Goal: Information Seeking & Learning: Learn about a topic

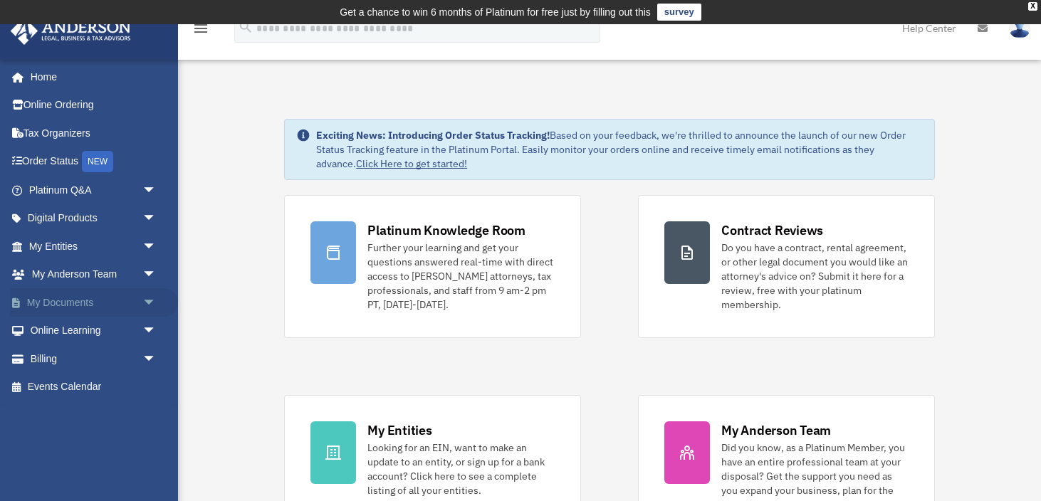
click at [149, 305] on span "arrow_drop_down" at bounding box center [156, 302] width 28 height 29
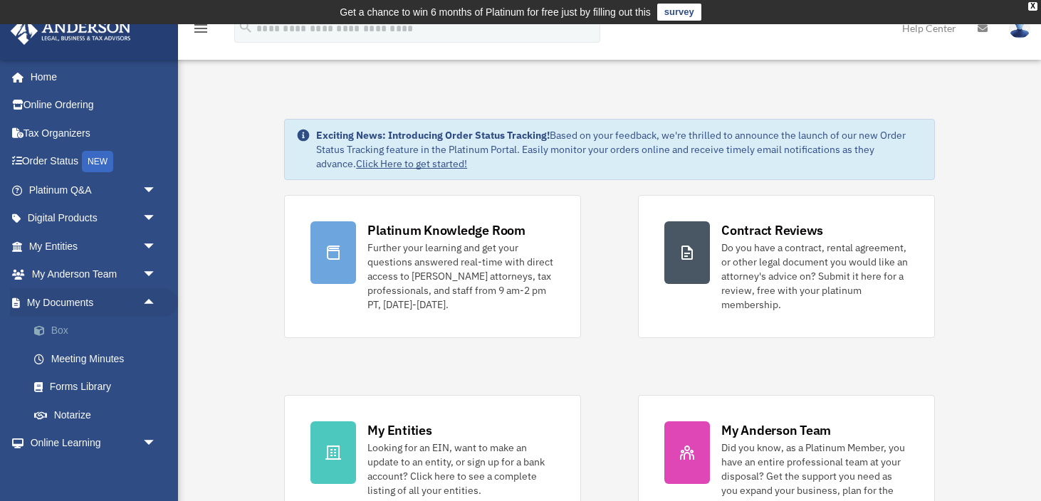
click at [90, 335] on link "Box" at bounding box center [99, 331] width 158 height 28
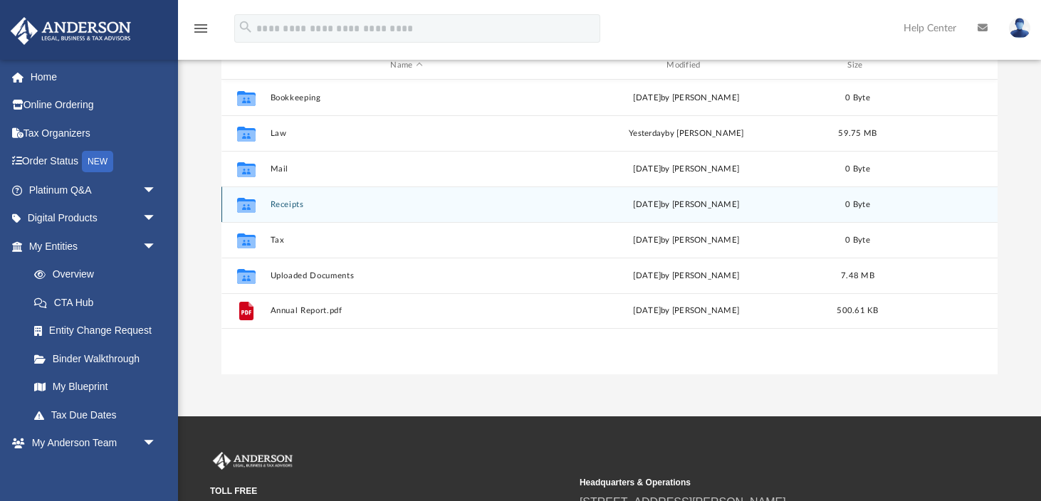
scroll to position [189, 0]
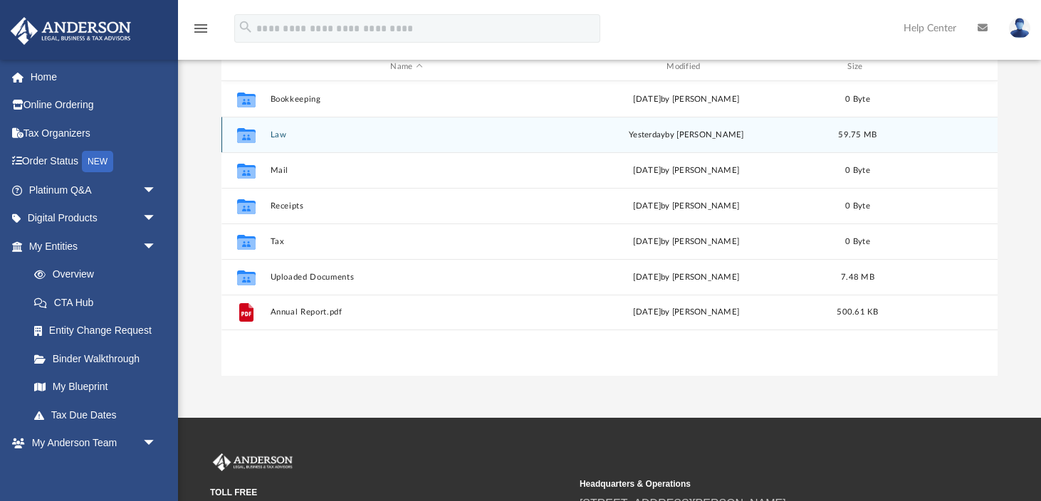
click at [318, 140] on div "Collaborated Folder Law [DATE] by [PERSON_NAME] 59.75 MB" at bounding box center [609, 135] width 777 height 36
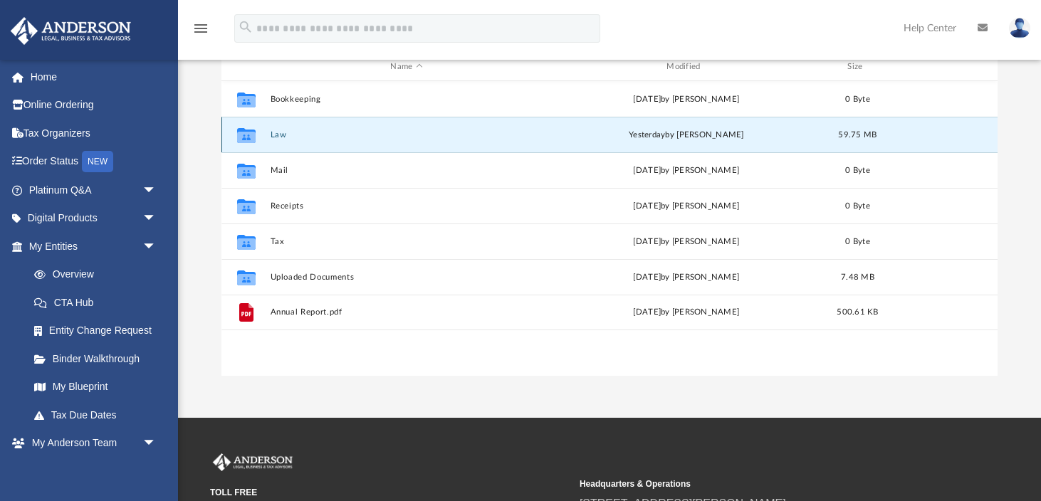
click at [318, 140] on div "Collaborated Folder Law [DATE] by [PERSON_NAME] 59.75 MB" at bounding box center [609, 135] width 777 height 36
click at [278, 138] on button "Law" at bounding box center [406, 134] width 273 height 9
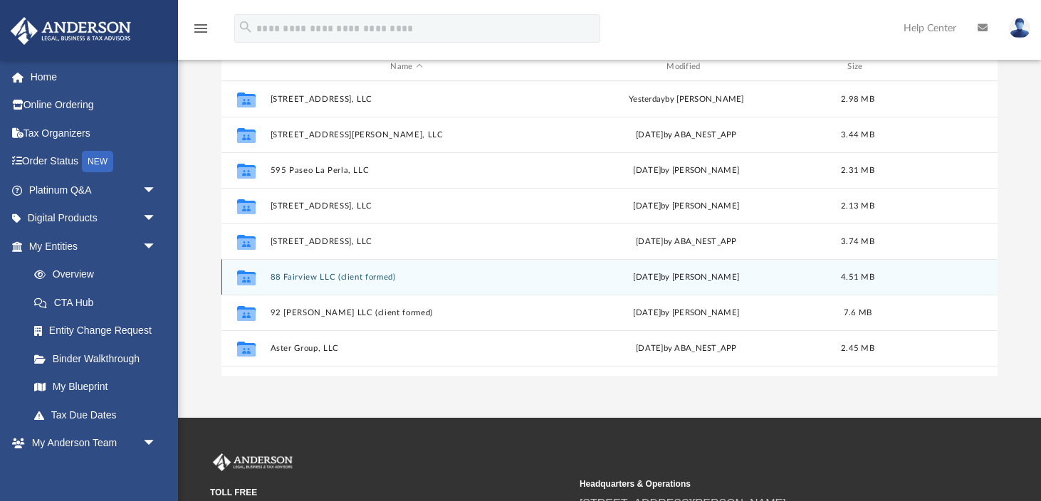
click at [358, 281] on div "Collaborated Folder 88 Fairview LLC (client formed) [DATE] by [PERSON_NAME] 4.5…" at bounding box center [609, 277] width 777 height 36
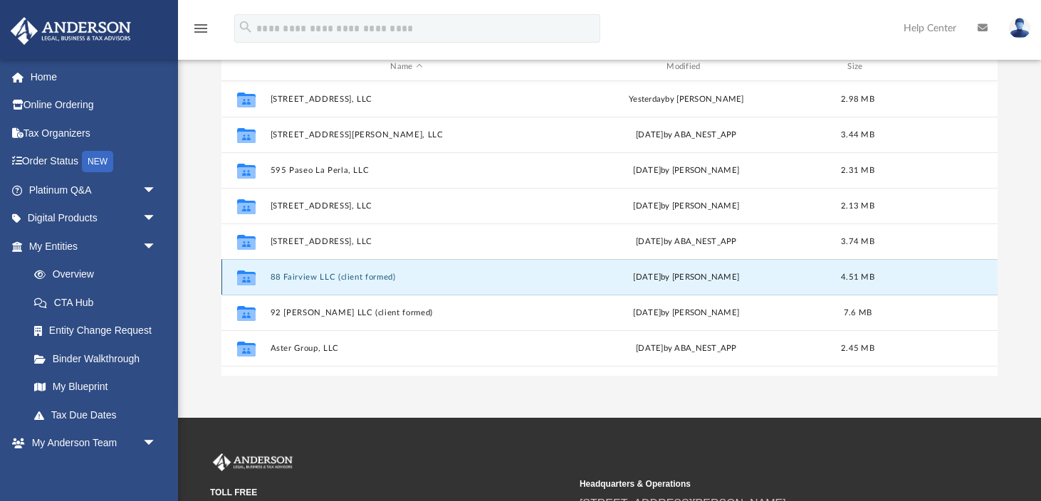
click at [358, 281] on div "Collaborated Folder 88 Fairview LLC (client formed) [DATE] by [PERSON_NAME] 4.5…" at bounding box center [609, 277] width 777 height 36
click at [341, 275] on button "88 Fairview LLC (client formed)" at bounding box center [406, 277] width 273 height 9
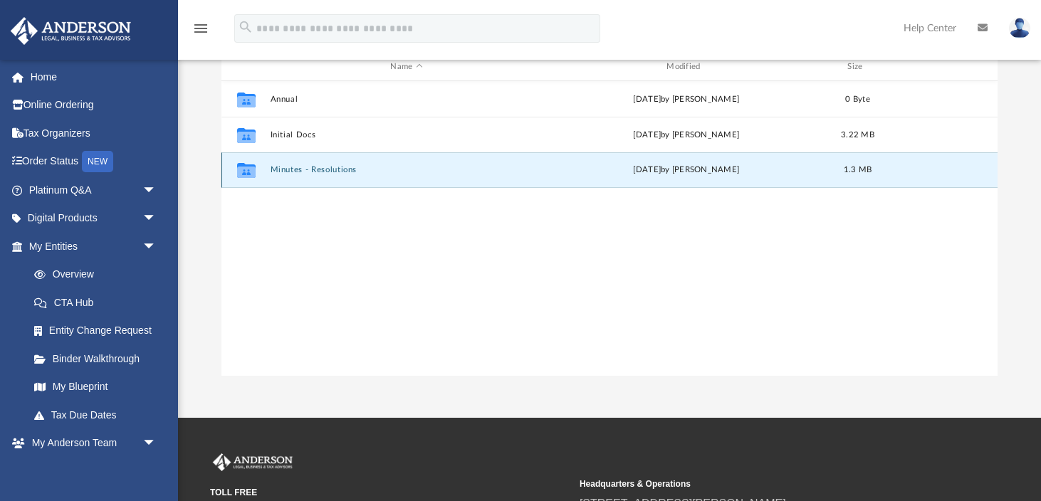
click at [317, 172] on button "Minutes - Resolutions" at bounding box center [406, 169] width 273 height 9
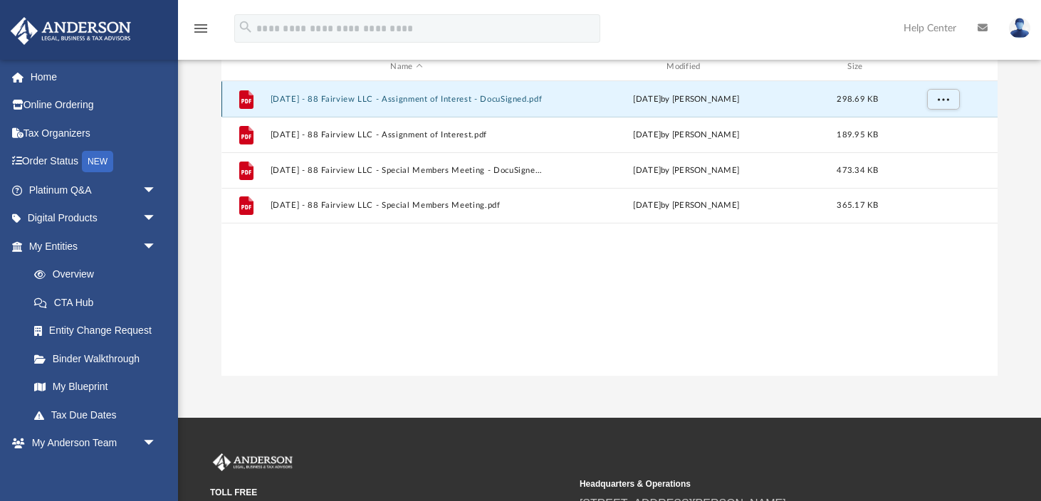
click at [363, 98] on button "2025.05.21 - 88 Fairview LLC - Assignment of Interest - DocuSigned.pdf" at bounding box center [406, 99] width 273 height 9
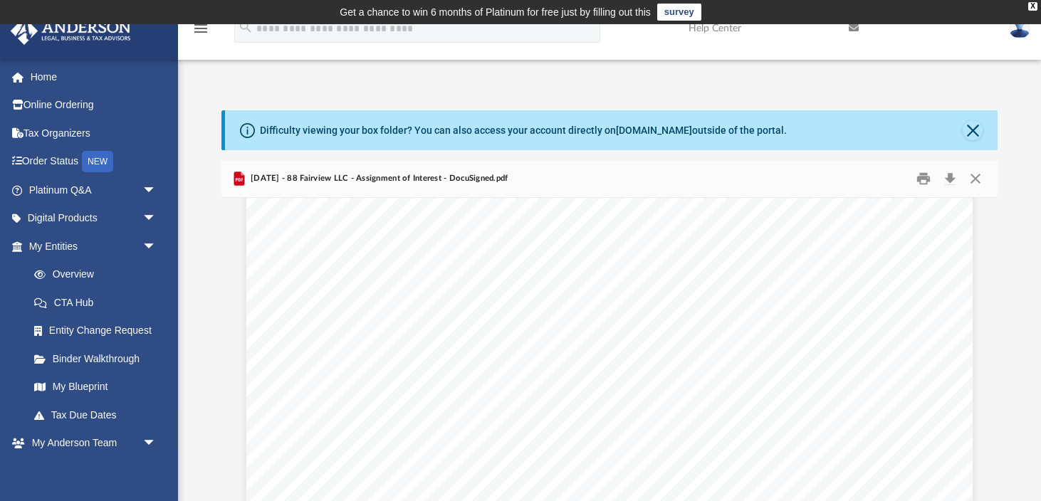
scroll to position [1221, 0]
click at [973, 182] on button "Close" at bounding box center [976, 179] width 26 height 22
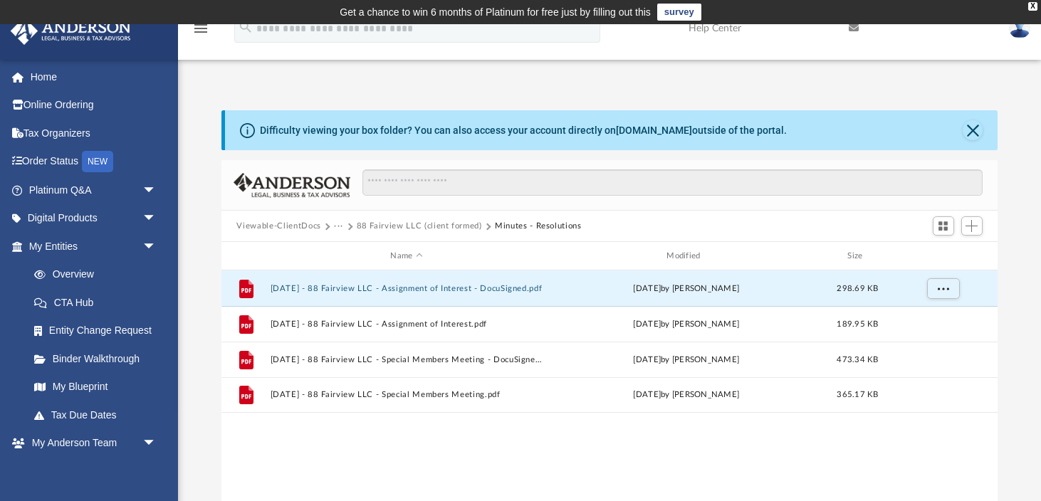
click at [338, 226] on button "···" at bounding box center [338, 226] width 9 height 13
click at [404, 225] on button "88 Fairview LLC (client formed)" at bounding box center [419, 226] width 125 height 13
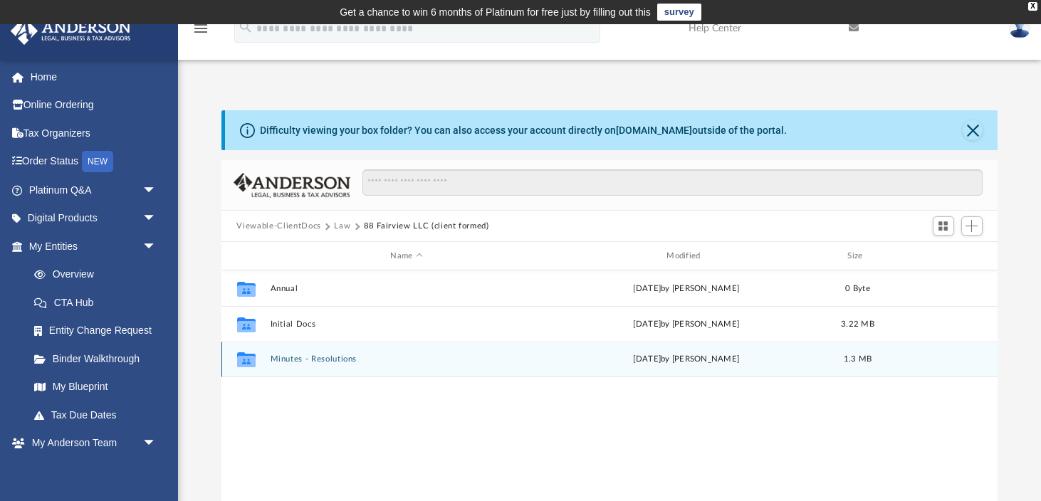
click at [302, 360] on button "Minutes - Resolutions" at bounding box center [406, 359] width 273 height 9
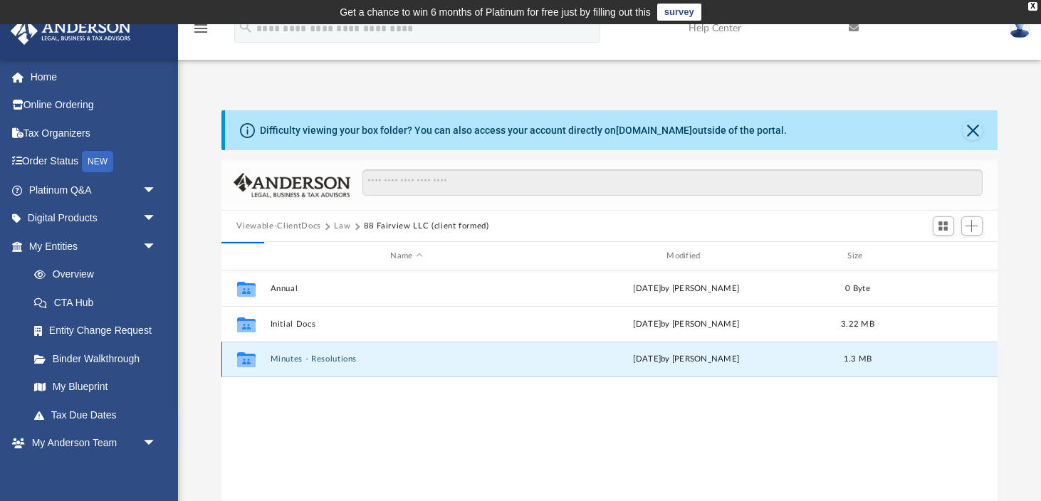
click at [302, 360] on button "Minutes - Resolutions" at bounding box center [406, 359] width 273 height 9
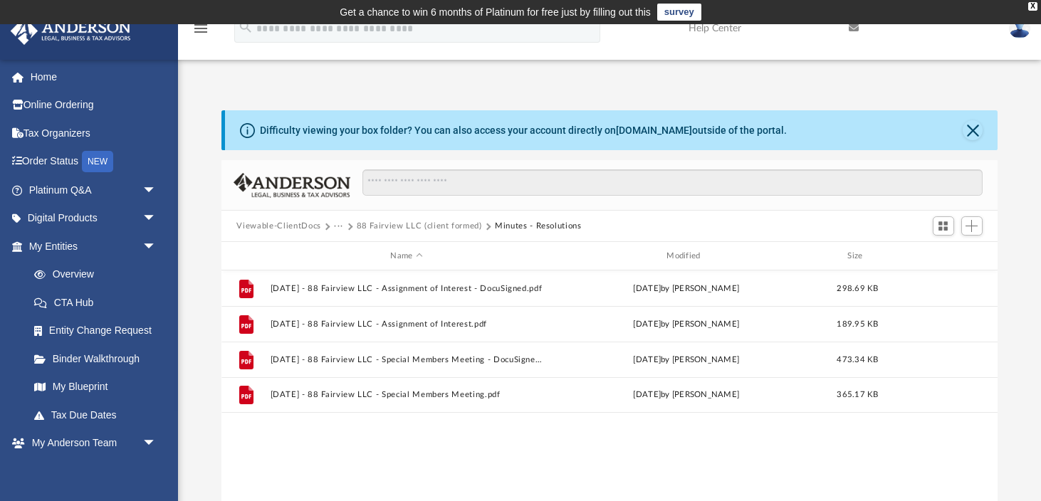
click at [511, 227] on button "Minutes - Resolutions" at bounding box center [538, 226] width 87 height 13
click at [447, 229] on button "88 Fairview LLC (client formed)" at bounding box center [419, 226] width 125 height 13
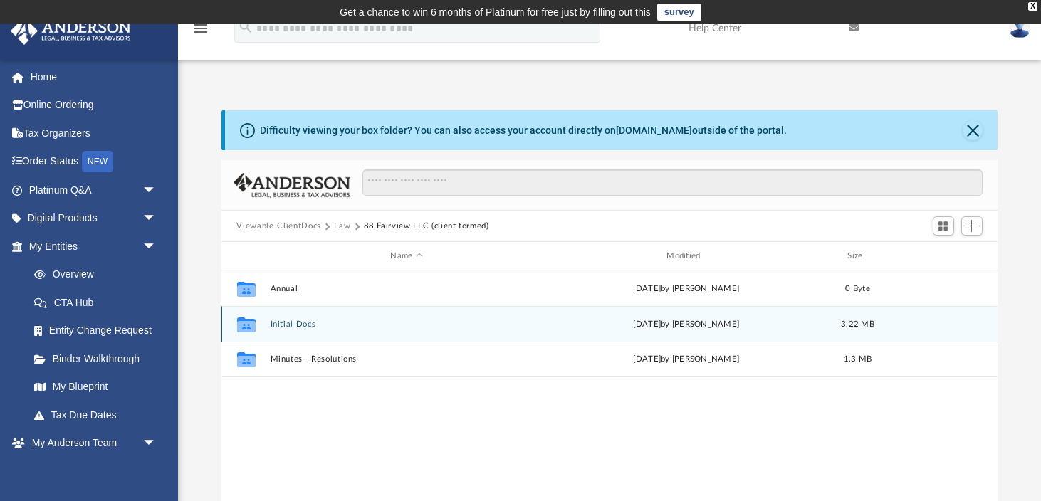
click at [310, 327] on button "Initial Docs" at bounding box center [406, 324] width 273 height 9
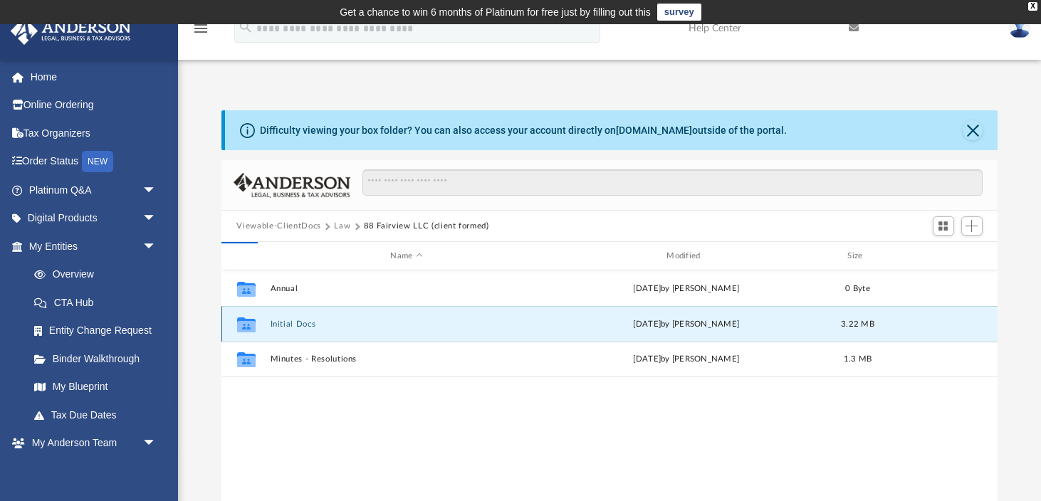
click at [310, 327] on button "Initial Docs" at bounding box center [406, 324] width 273 height 9
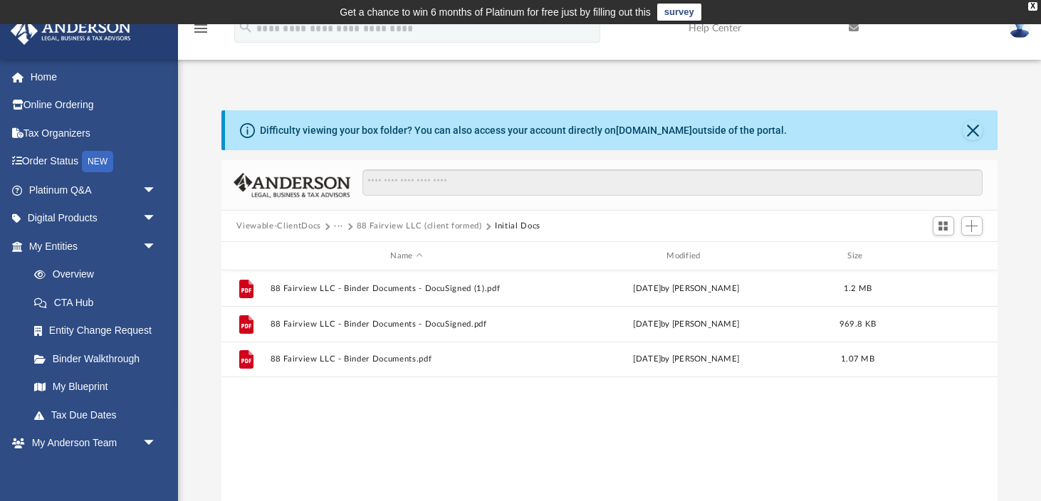
click at [367, 227] on button "88 Fairview LLC (client formed)" at bounding box center [419, 226] width 125 height 13
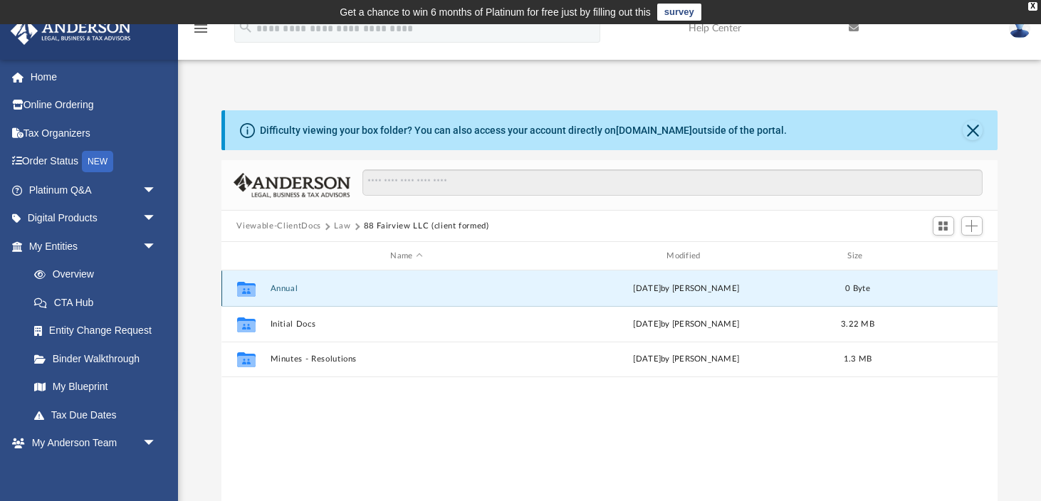
click at [291, 291] on button "Annual" at bounding box center [406, 288] width 273 height 9
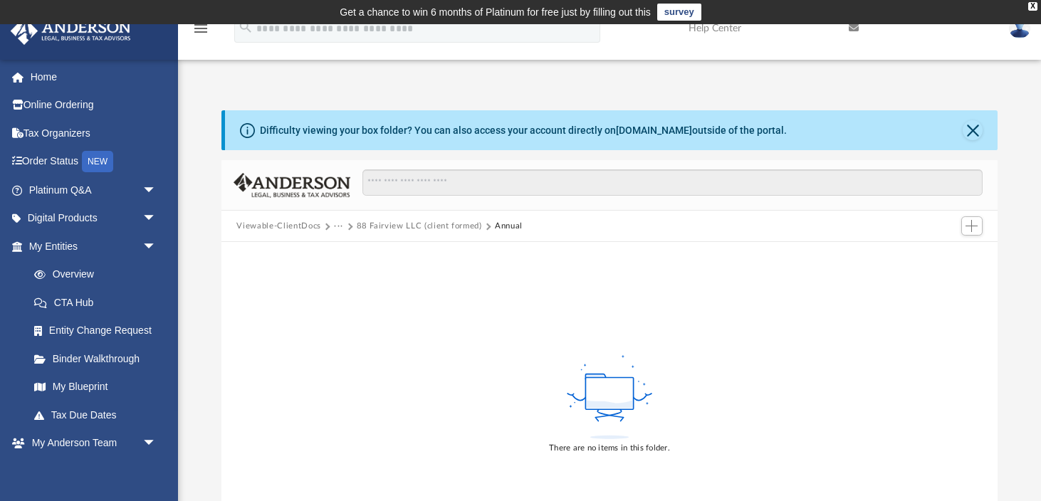
click at [507, 226] on button "Annual" at bounding box center [509, 226] width 28 height 13
click at [377, 227] on button "88 Fairview LLC (client formed)" at bounding box center [419, 226] width 125 height 13
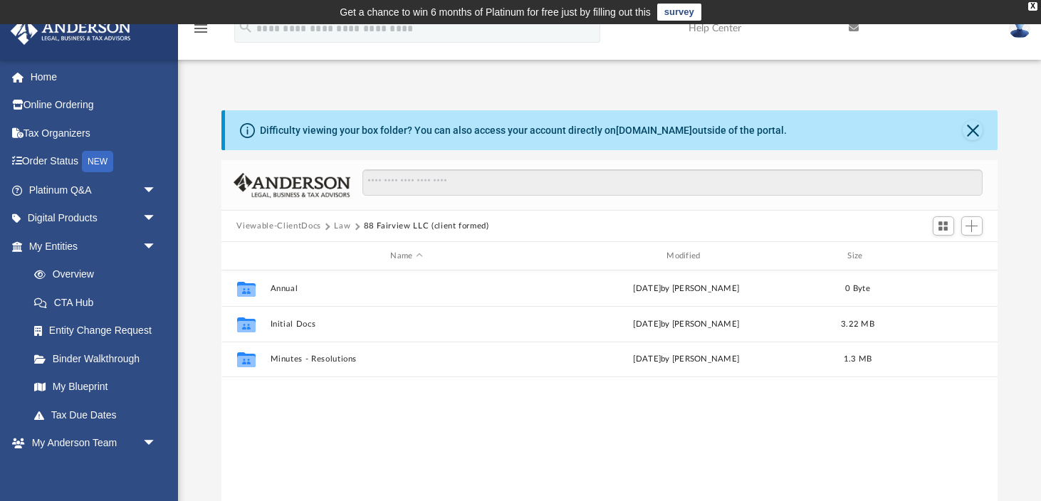
scroll to position [323, 776]
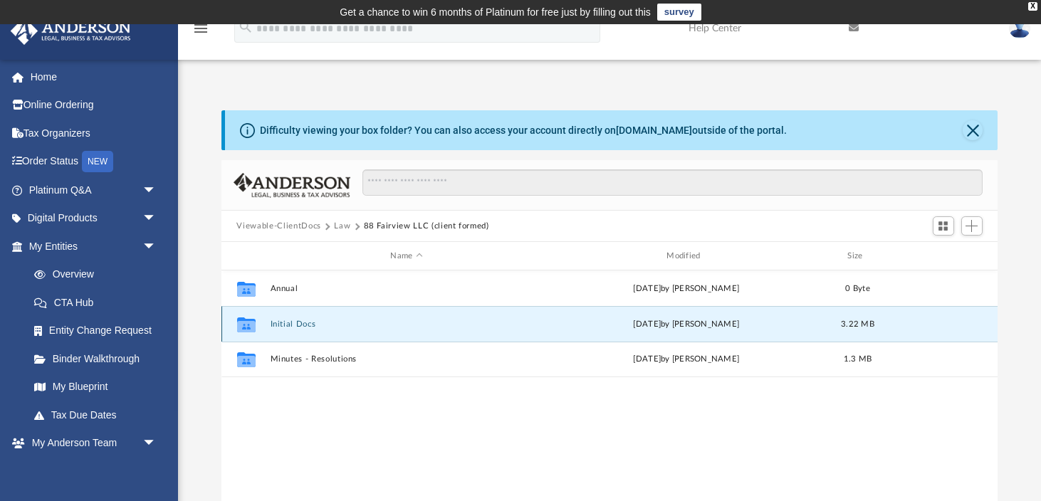
click at [287, 324] on button "Initial Docs" at bounding box center [406, 324] width 273 height 9
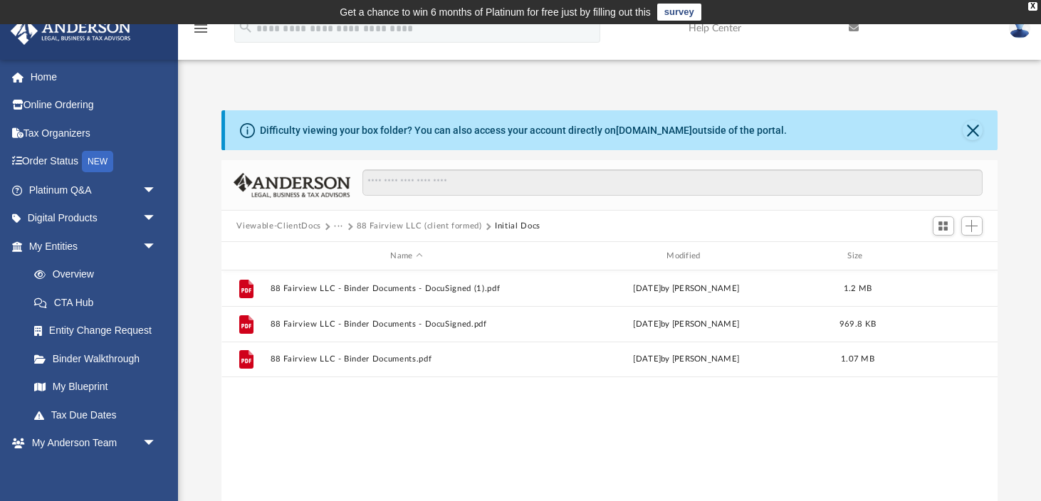
click at [338, 227] on button "···" at bounding box center [338, 226] width 9 height 13
click at [376, 228] on button "88 Fairview LLC (client formed)" at bounding box center [419, 226] width 125 height 13
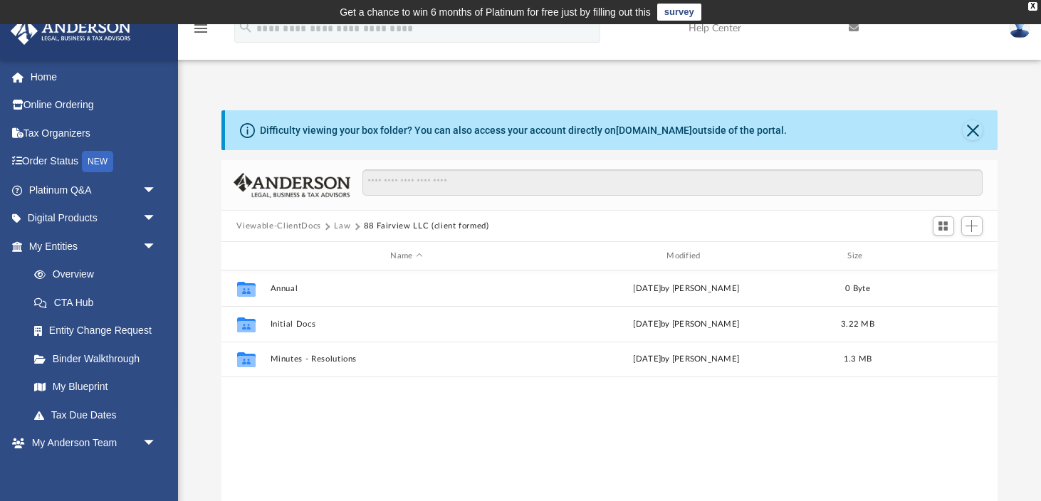
click at [343, 230] on button "Law" at bounding box center [342, 226] width 16 height 13
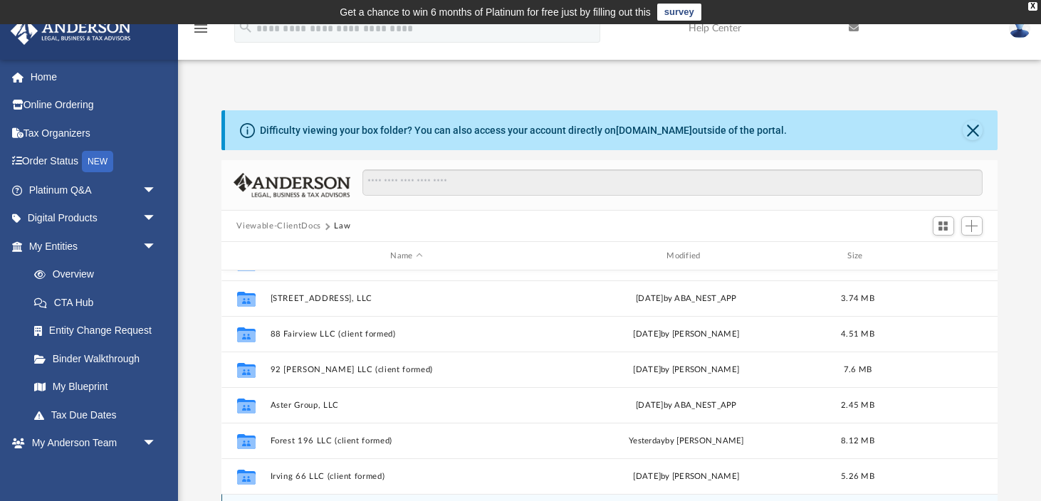
scroll to position [125, 0]
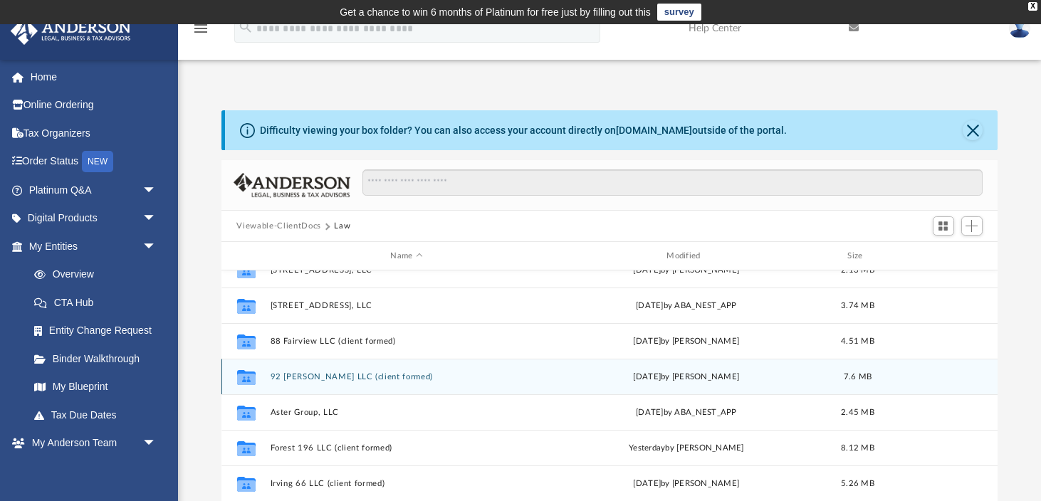
click at [318, 383] on div "Collaborated Folder 92 Mercer LLC (client formed) Thu Sep 25 2025 by Seth Blomq…" at bounding box center [609, 377] width 777 height 36
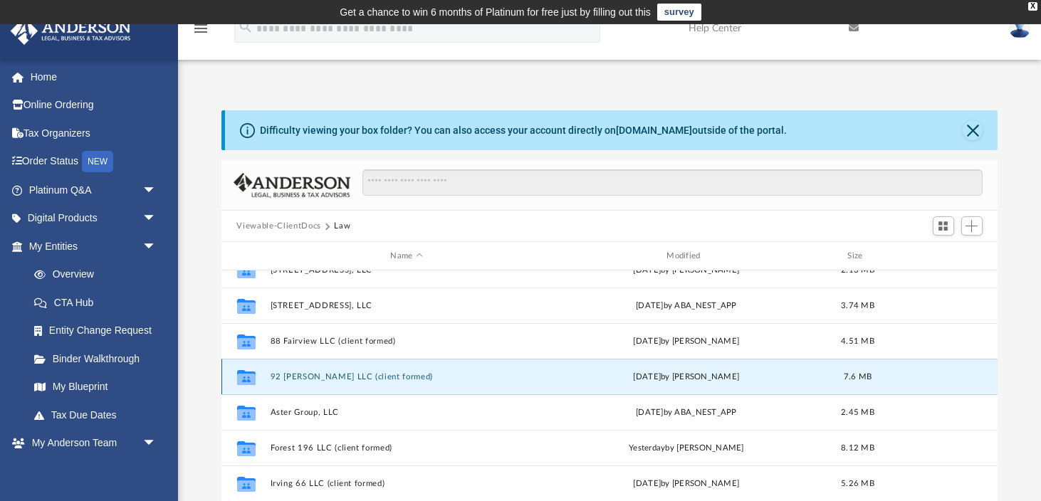
click at [318, 378] on button "92 Mercer LLC (client formed)" at bounding box center [406, 376] width 273 height 9
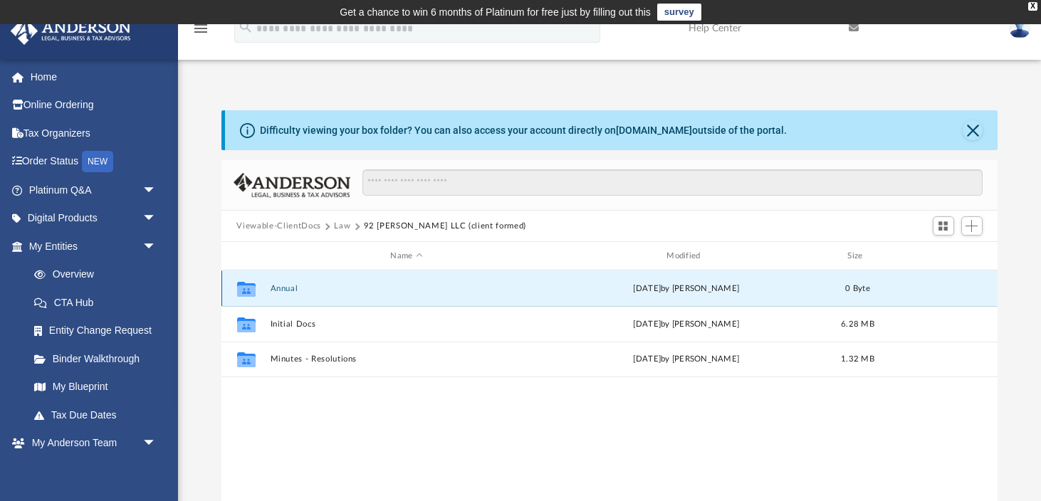
click at [275, 287] on button "Annual" at bounding box center [406, 288] width 273 height 9
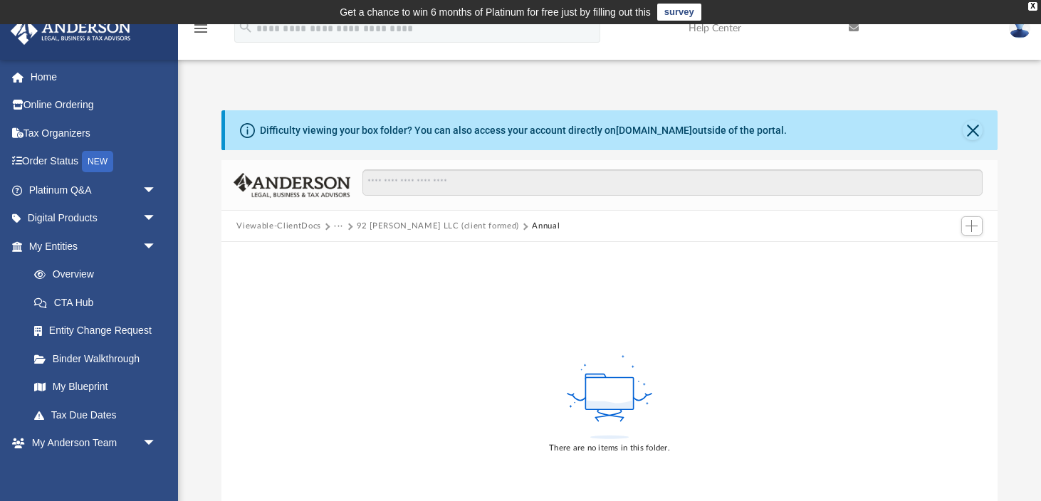
click at [382, 228] on button "92 Mercer LLC (client formed)" at bounding box center [438, 226] width 162 height 13
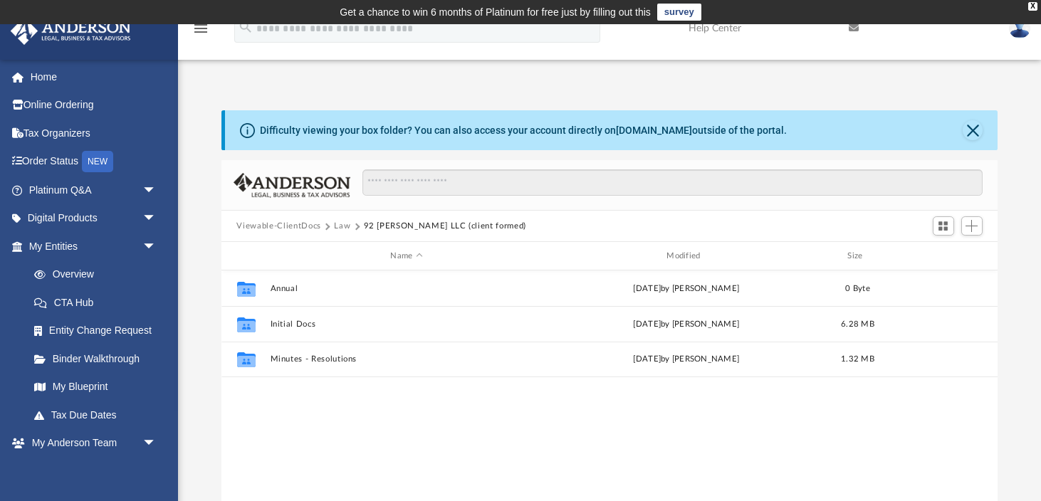
scroll to position [323, 776]
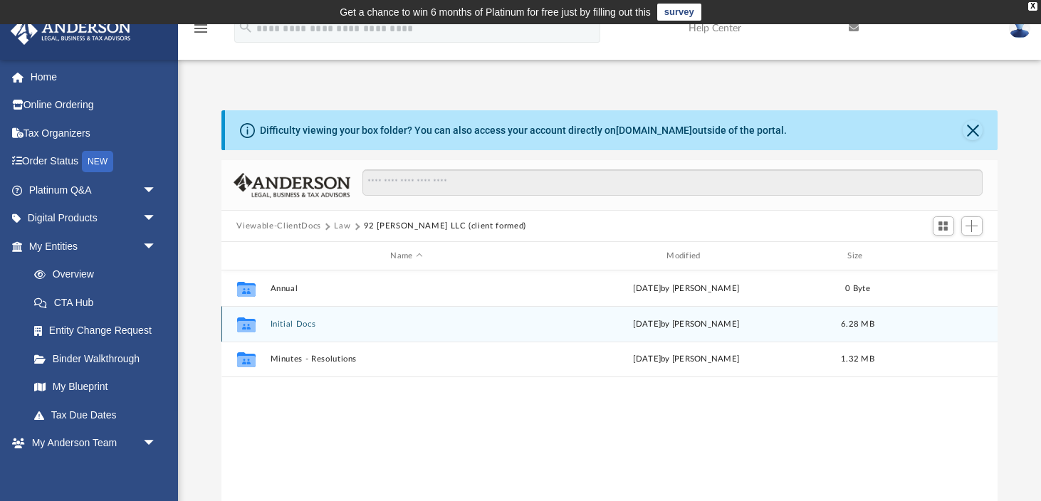
click at [285, 325] on button "Initial Docs" at bounding box center [406, 324] width 273 height 9
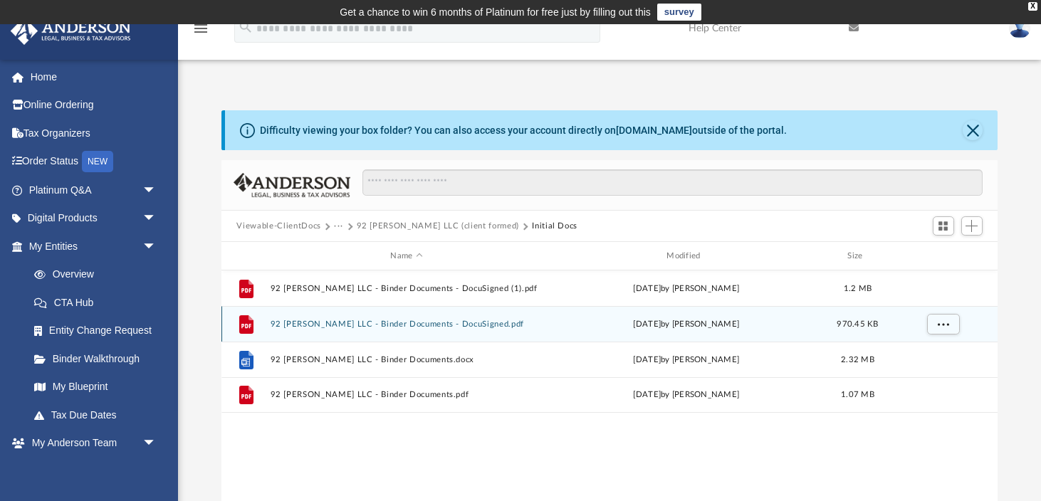
click at [285, 329] on div "File 92 Mercer LLC - Binder Documents - DocuSigned.pdf Tue Jun 24 2025 by Amber…" at bounding box center [609, 324] width 777 height 36
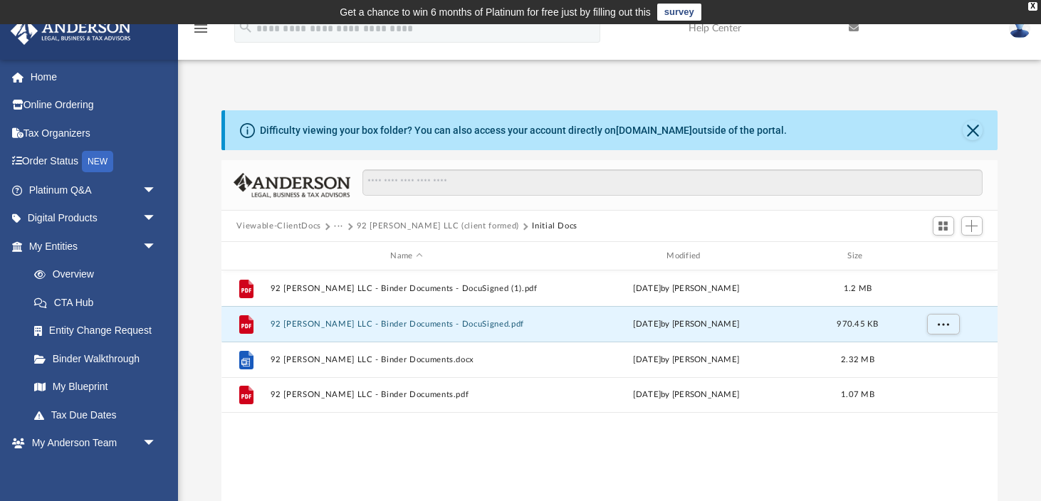
click at [362, 226] on button "92 Mercer LLC (client formed)" at bounding box center [438, 226] width 162 height 13
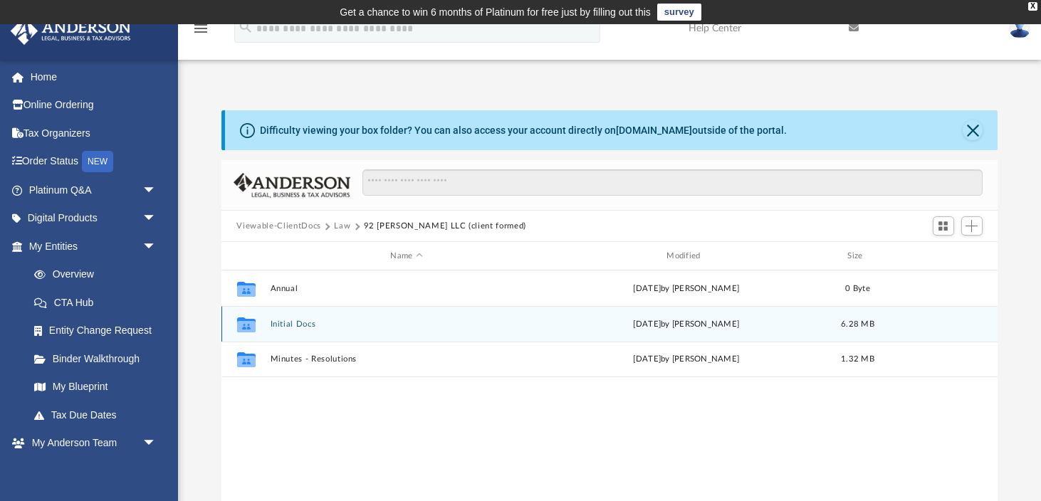
click at [292, 328] on div "Collaborated Folder Initial Docs Thu Sep 25 2025 by Seth Blomquist 6.28 MB" at bounding box center [609, 324] width 777 height 36
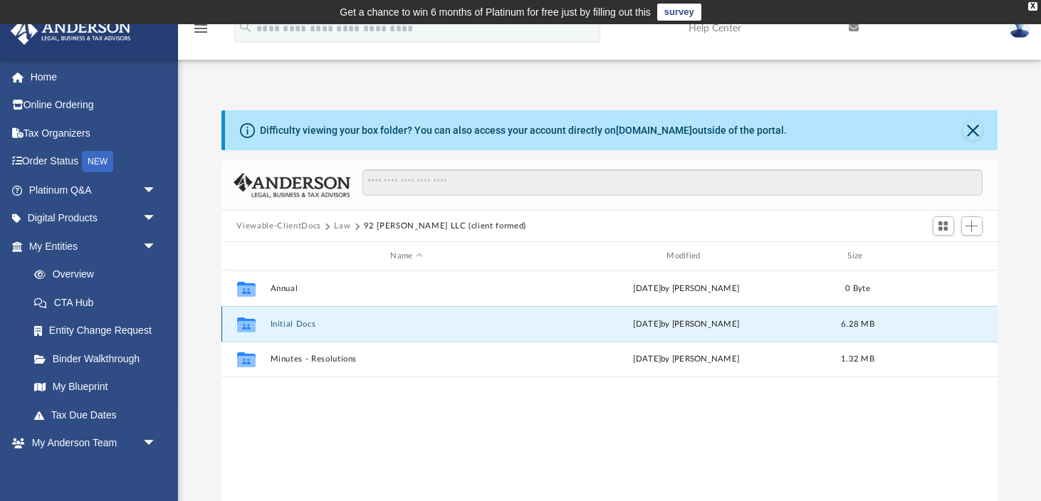
click at [292, 328] on div "Collaborated Folder Initial Docs Thu Sep 25 2025 by Seth Blomquist 6.28 MB" at bounding box center [609, 324] width 777 height 36
click at [300, 324] on button "Initial Docs" at bounding box center [406, 324] width 273 height 9
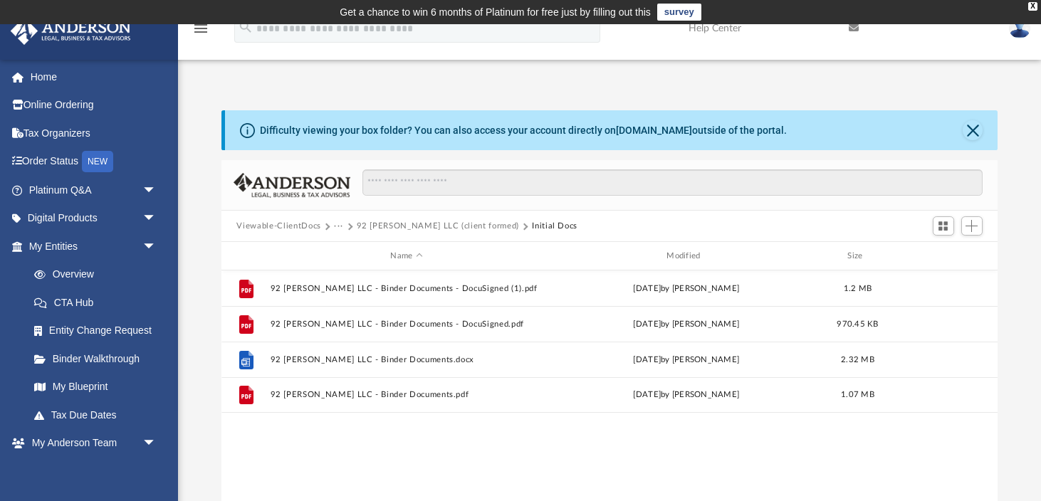
click at [418, 449] on div "File 92 Mercer LLC - Binder Documents - DocuSigned (1).pdf Tue Jul 29 2025 by A…" at bounding box center [609, 419] width 777 height 296
click at [339, 226] on button "···" at bounding box center [338, 226] width 9 height 13
click at [388, 225] on button "92 Mercer LLC (client formed)" at bounding box center [438, 226] width 162 height 13
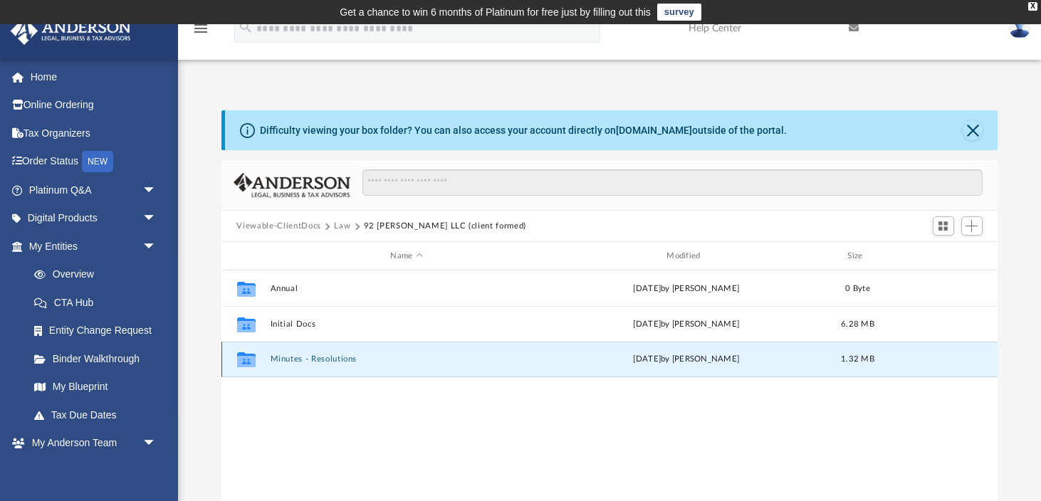
click at [327, 360] on button "Minutes - Resolutions" at bounding box center [406, 359] width 273 height 9
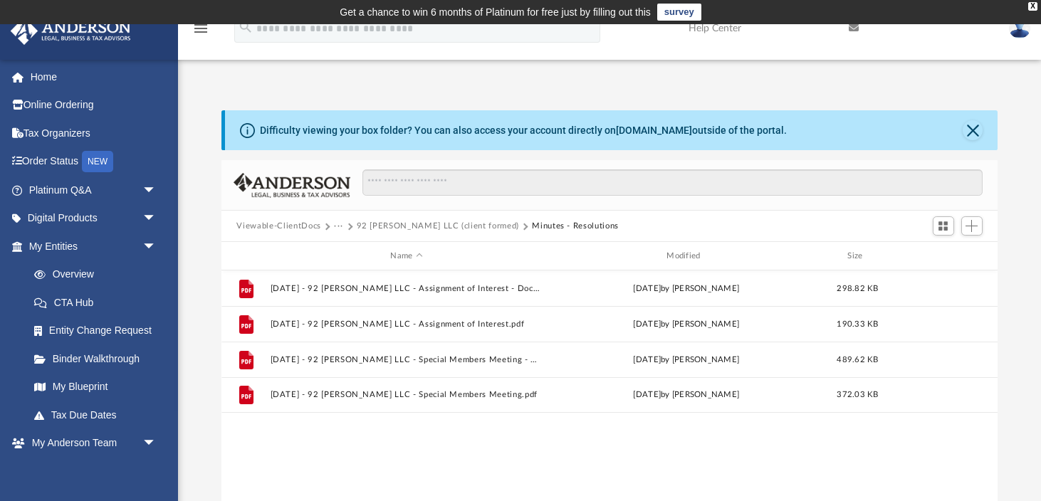
click at [338, 225] on button "···" at bounding box center [338, 226] width 9 height 13
click at [393, 223] on button "92 Mercer LLC (client formed)" at bounding box center [438, 226] width 162 height 13
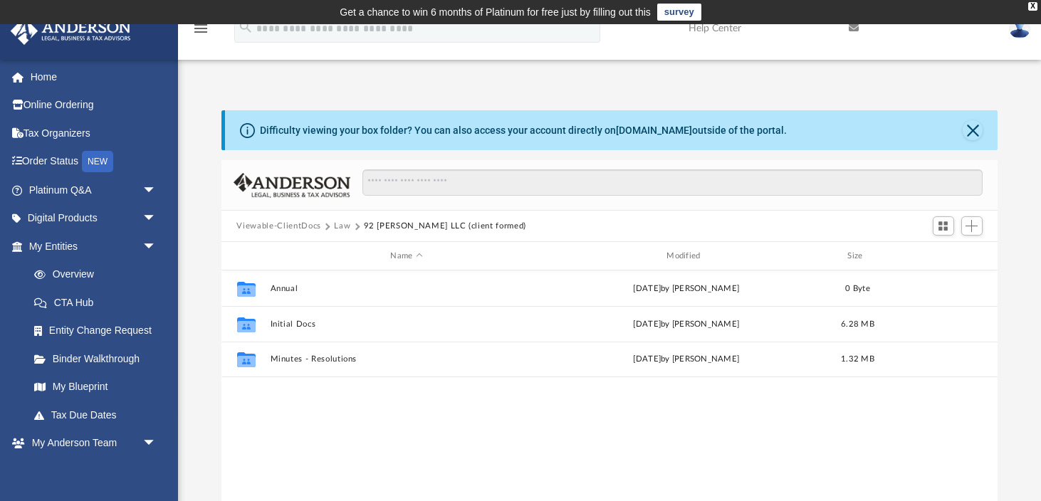
click at [343, 226] on button "Law" at bounding box center [342, 226] width 16 height 13
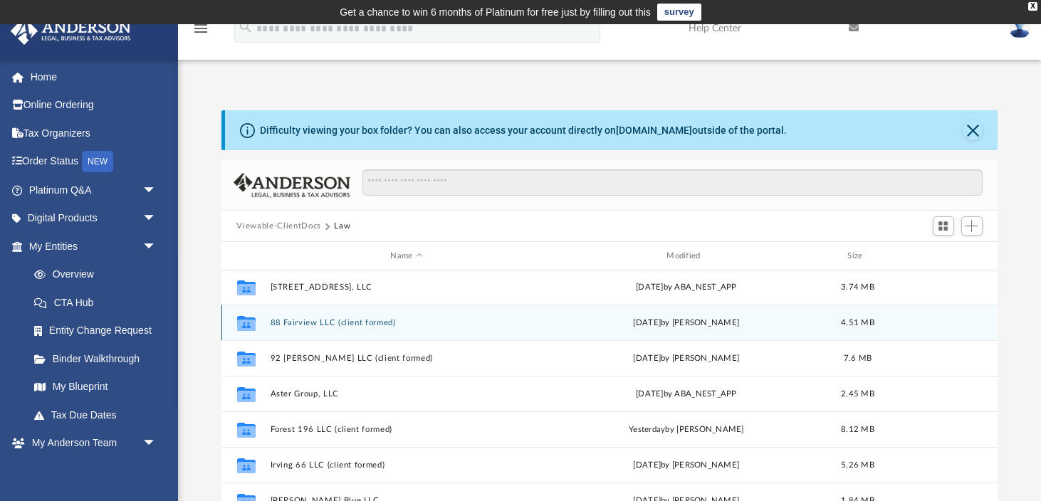
scroll to position [172, 0]
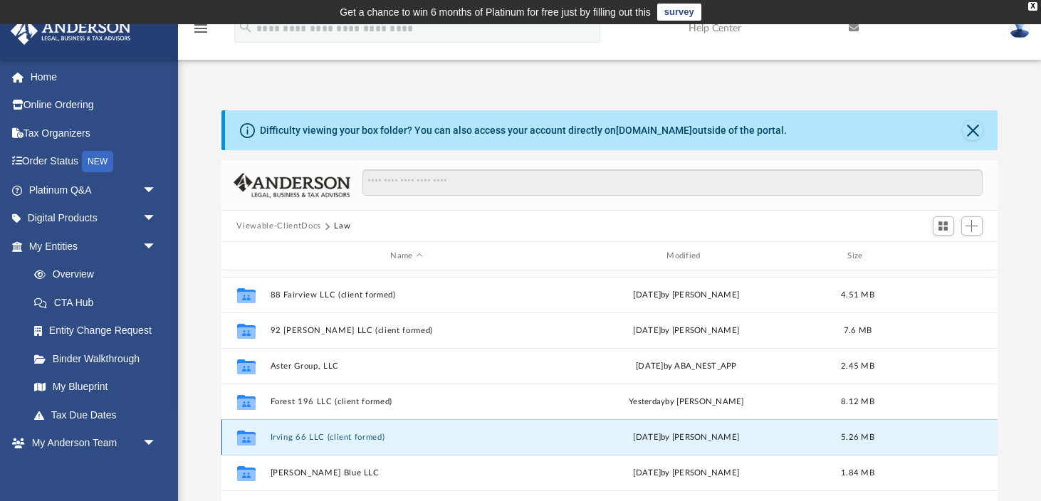
click at [331, 438] on button "Irving 66 LLC (client formed)" at bounding box center [406, 437] width 273 height 9
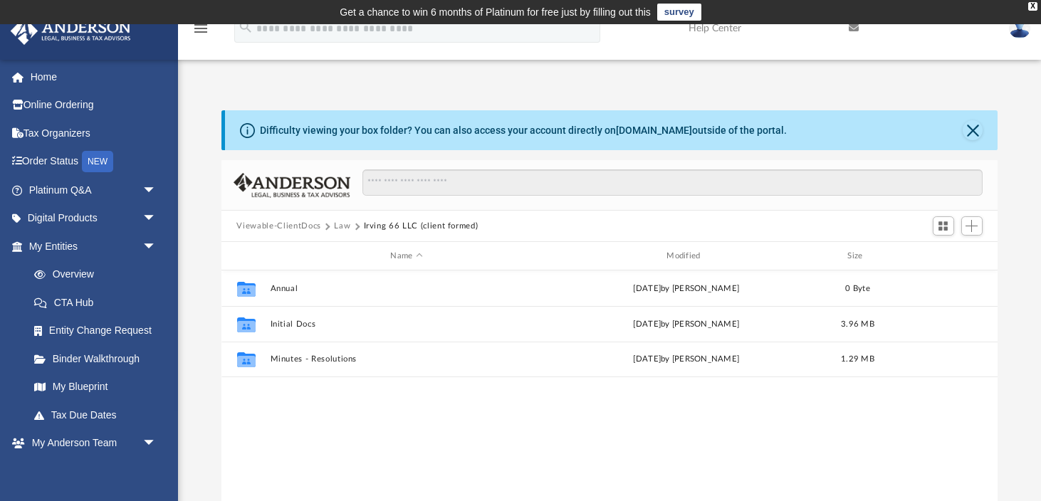
scroll to position [0, 0]
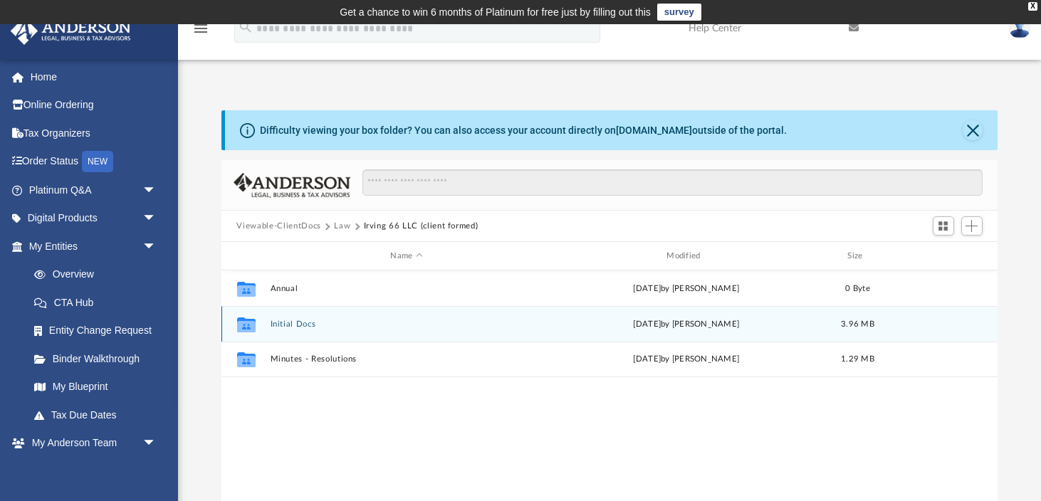
click at [308, 326] on button "Initial Docs" at bounding box center [406, 324] width 273 height 9
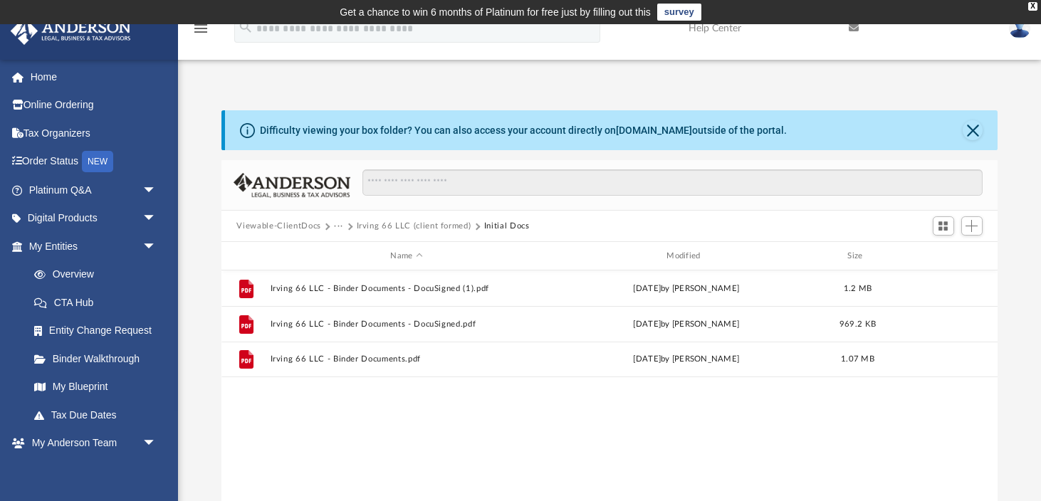
click at [340, 226] on button "···" at bounding box center [338, 226] width 9 height 13
click at [367, 228] on button "Irving 66 LLC (client formed)" at bounding box center [414, 226] width 115 height 13
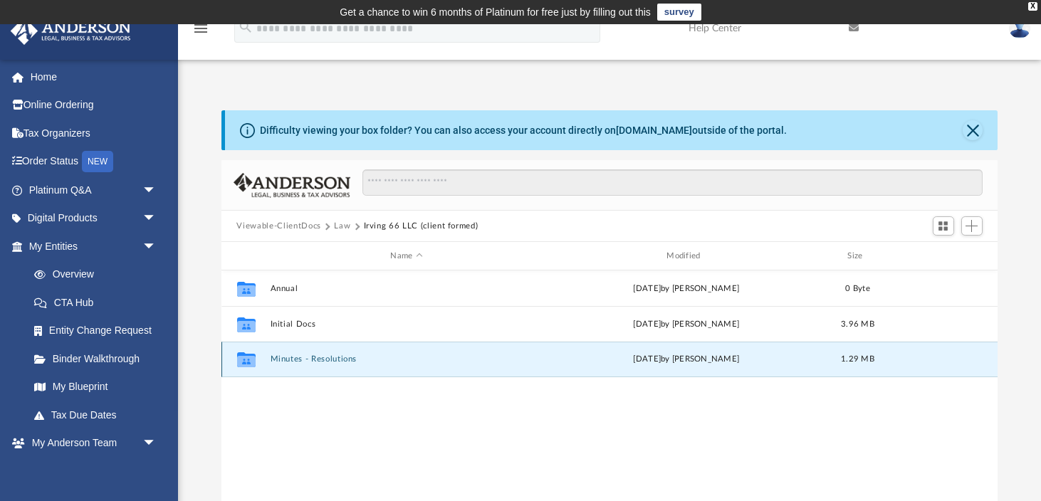
click at [317, 363] on button "Minutes - Resolutions" at bounding box center [406, 359] width 273 height 9
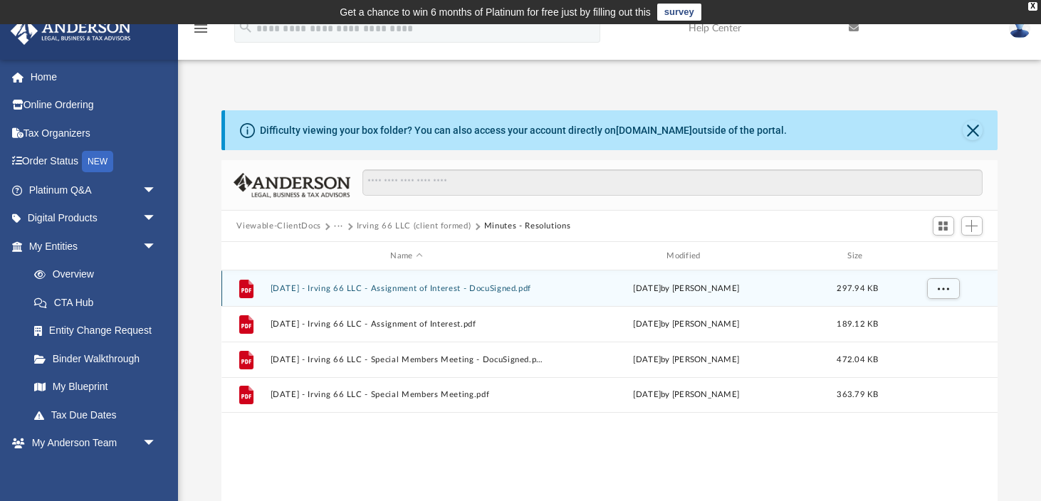
click at [357, 286] on button "2025.05.21 - Irving 66 LLC - Assignment of Interest - DocuSigned.pdf" at bounding box center [406, 288] width 273 height 9
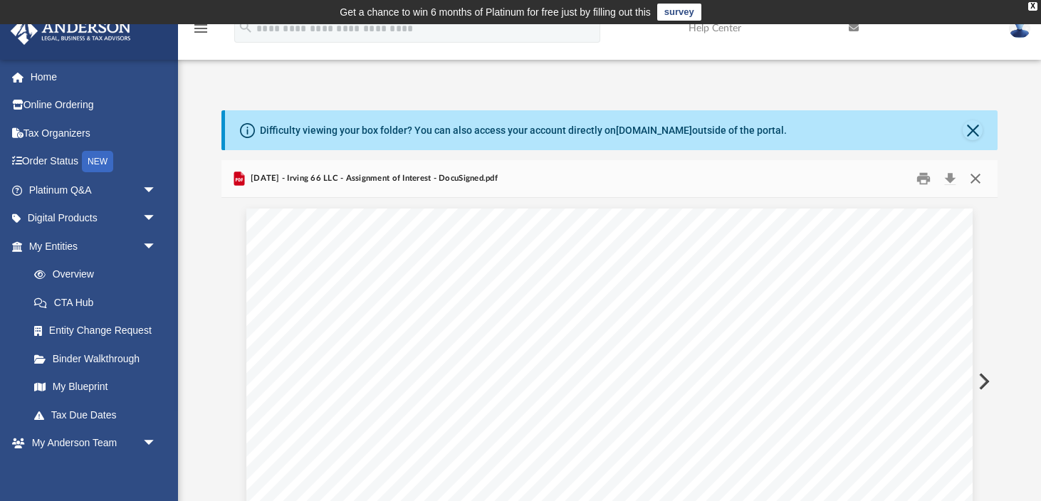
click at [978, 181] on button "Close" at bounding box center [976, 179] width 26 height 22
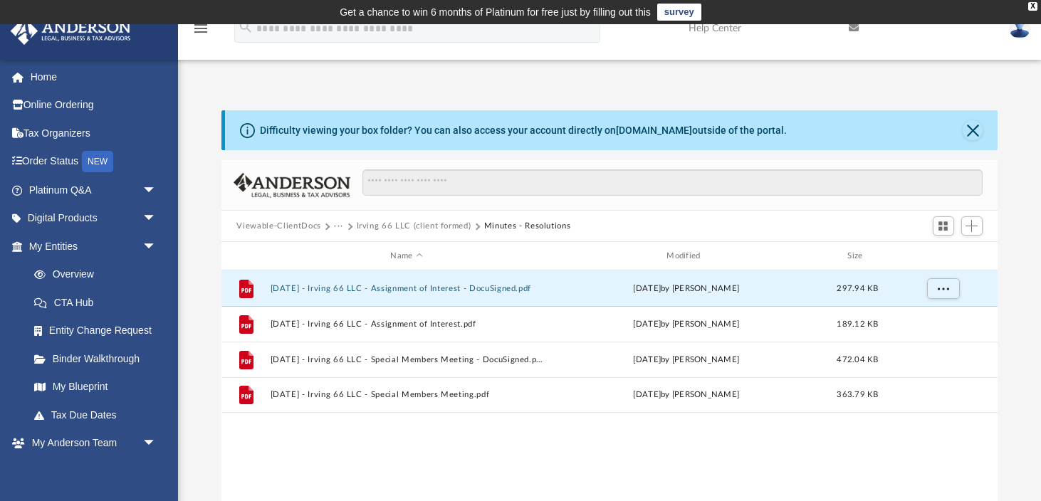
click at [369, 229] on button "Irving 66 LLC (client formed)" at bounding box center [414, 226] width 115 height 13
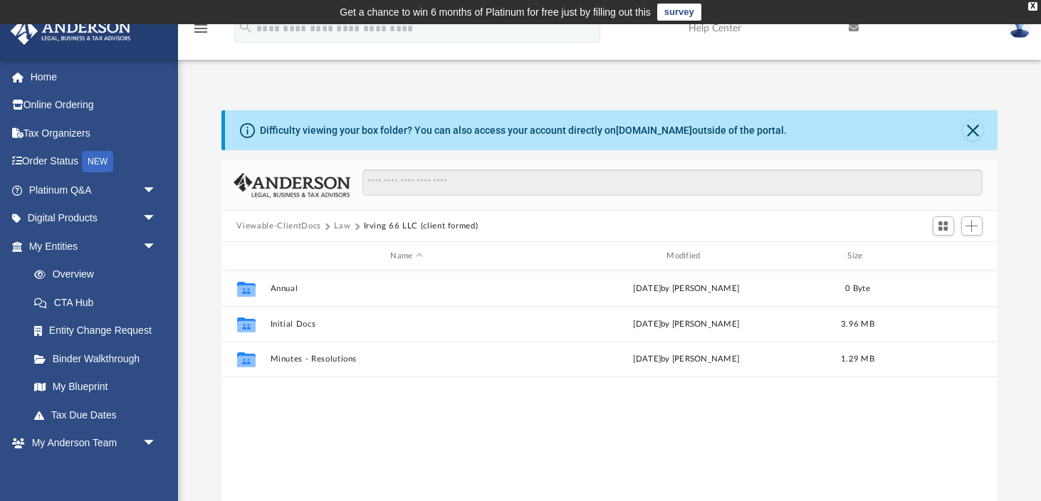
click at [340, 224] on button "Law" at bounding box center [342, 226] width 16 height 13
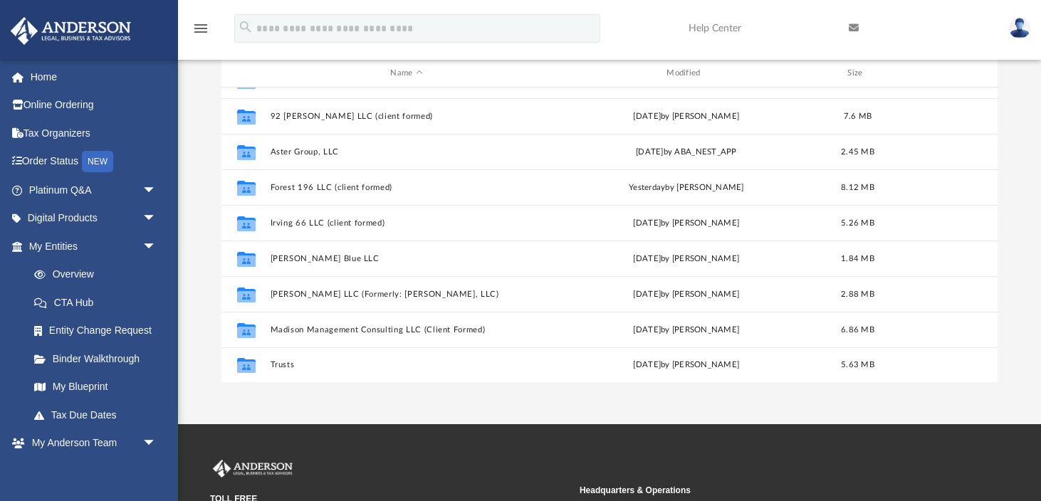
scroll to position [184, 0]
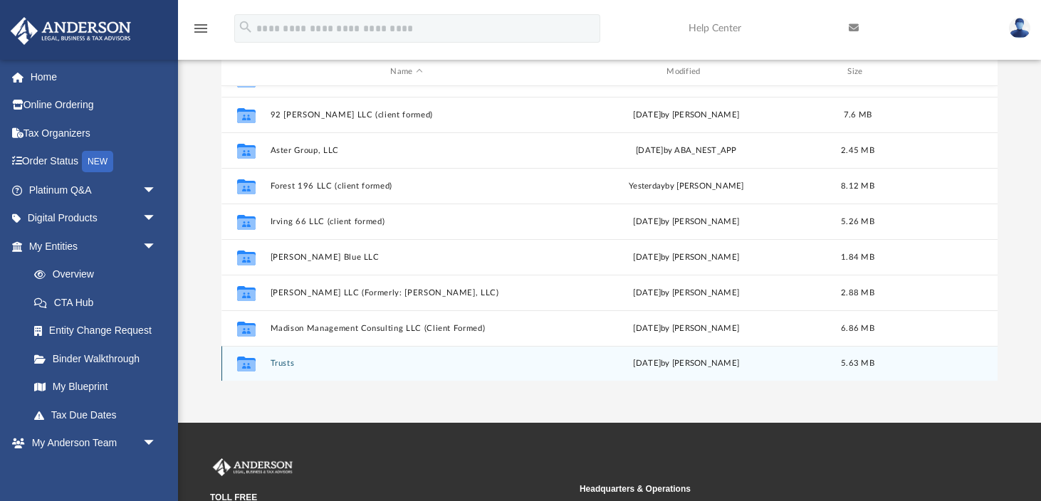
click at [287, 366] on button "Trusts" at bounding box center [406, 363] width 273 height 9
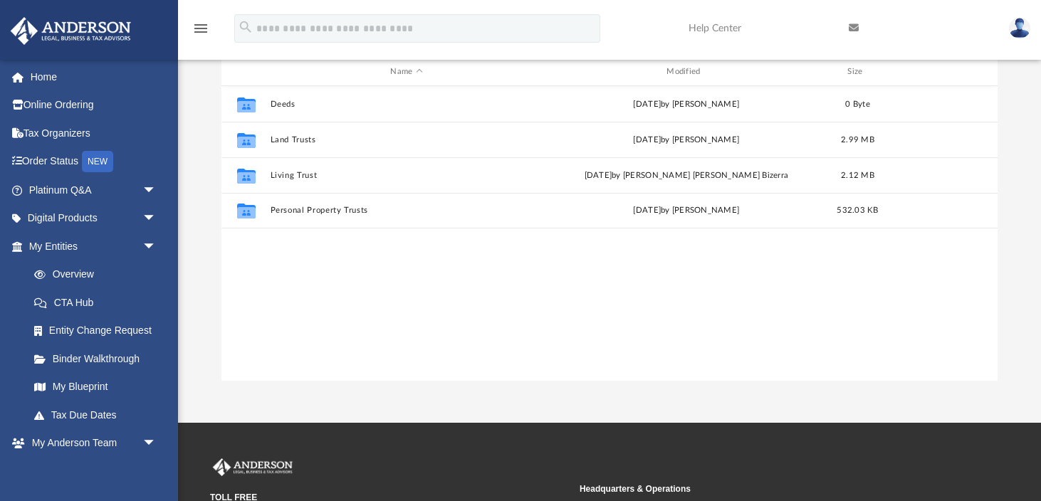
scroll to position [0, 0]
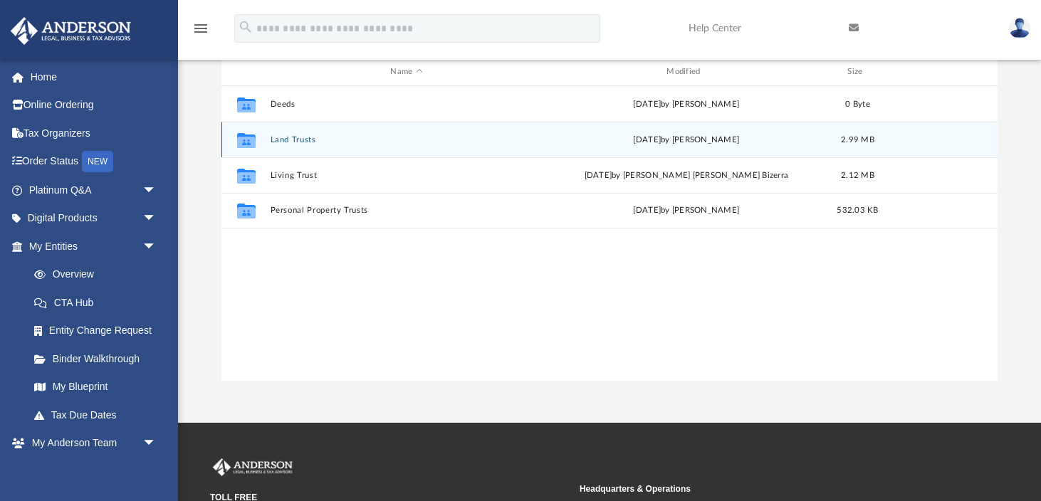
click at [308, 142] on button "Land Trusts" at bounding box center [406, 139] width 273 height 9
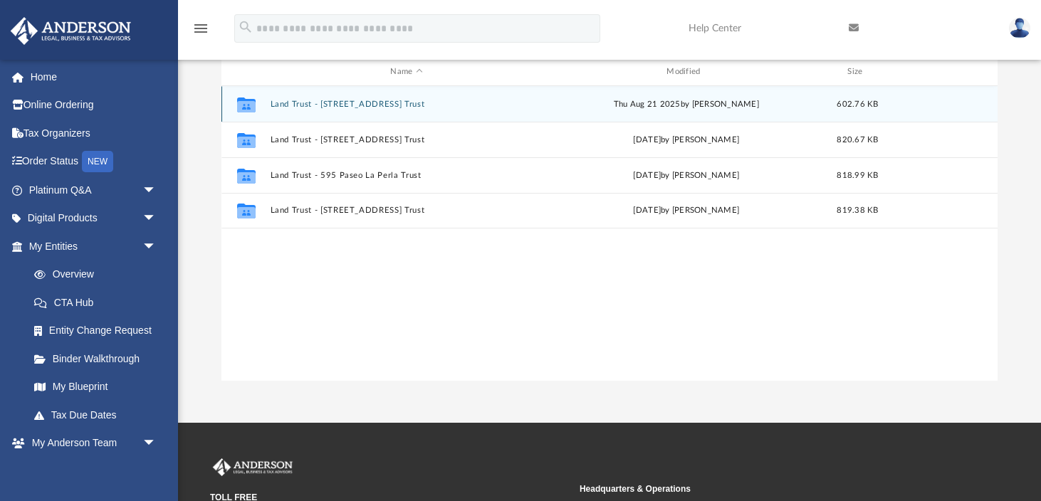
click at [396, 107] on button "Land Trust - 22 Ridgewood Pkwy E. Trust" at bounding box center [406, 104] width 273 height 9
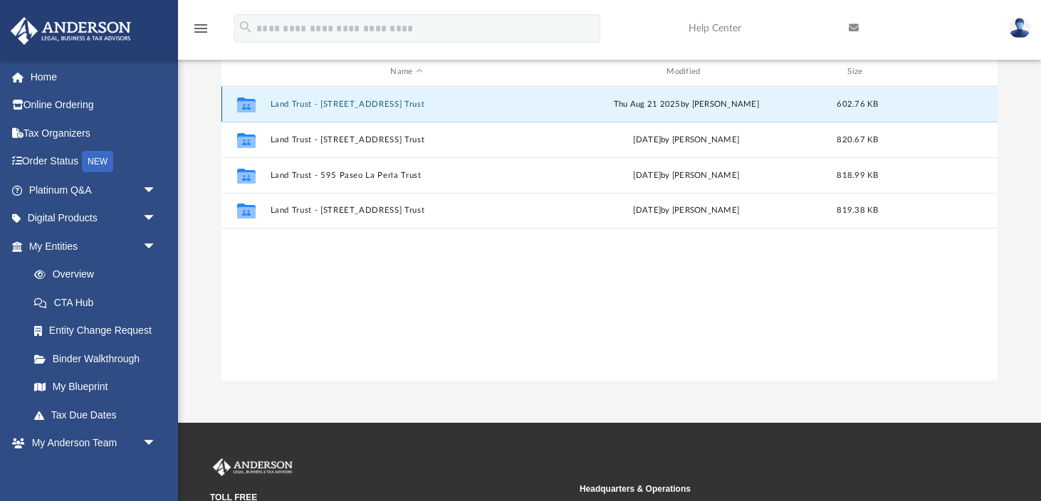
click at [396, 107] on button "Land Trust - 22 Ridgewood Pkwy E. Trust" at bounding box center [406, 104] width 273 height 9
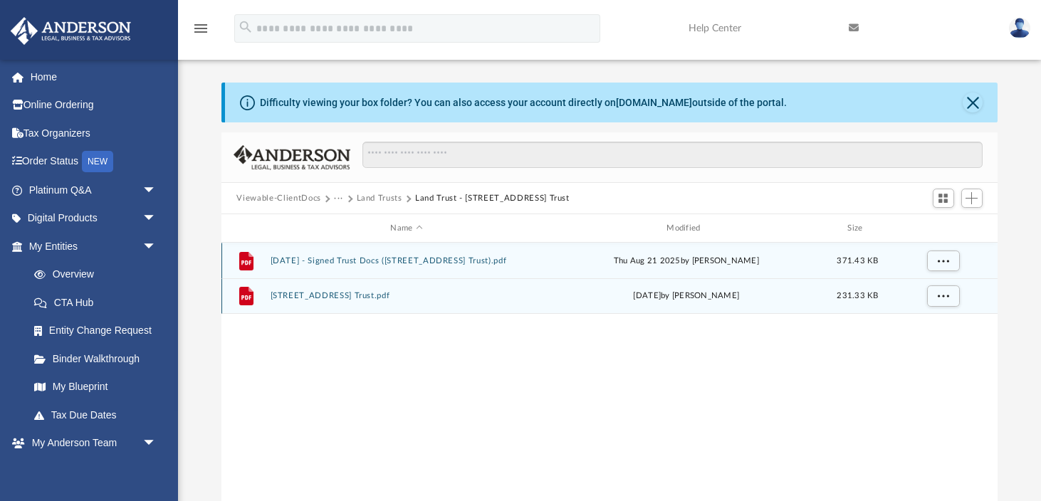
scroll to position [25, 0]
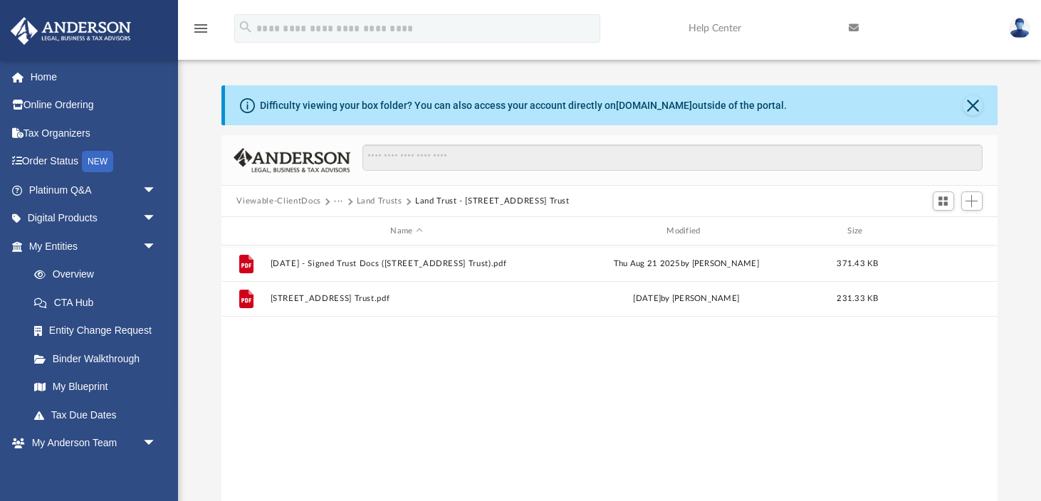
click at [432, 200] on button "Land Trust - 22 Ridgewood Pkwy E. Trust" at bounding box center [492, 201] width 155 height 13
click at [379, 199] on button "Land Trusts" at bounding box center [380, 201] width 46 height 13
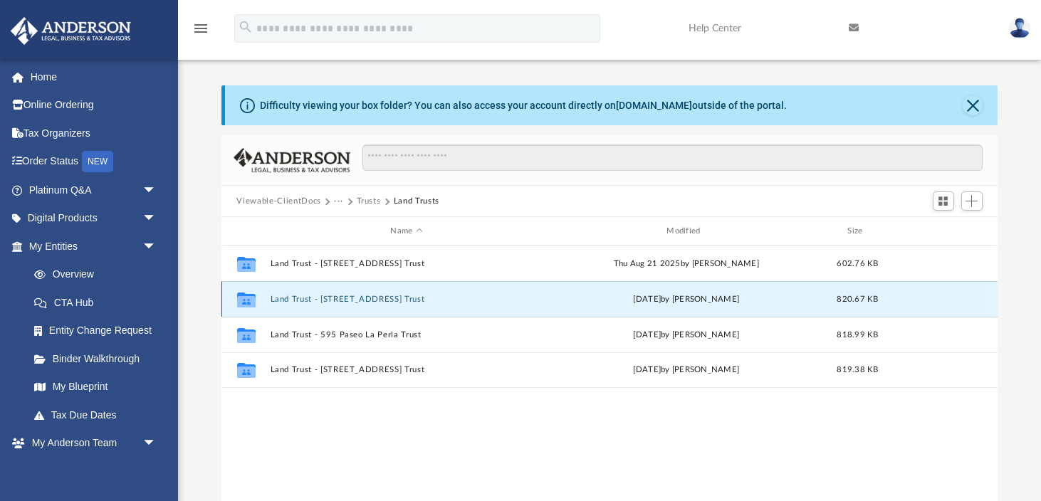
click at [346, 298] on button "Land Trust - 2654 Victoria Avenue Trust" at bounding box center [406, 299] width 273 height 9
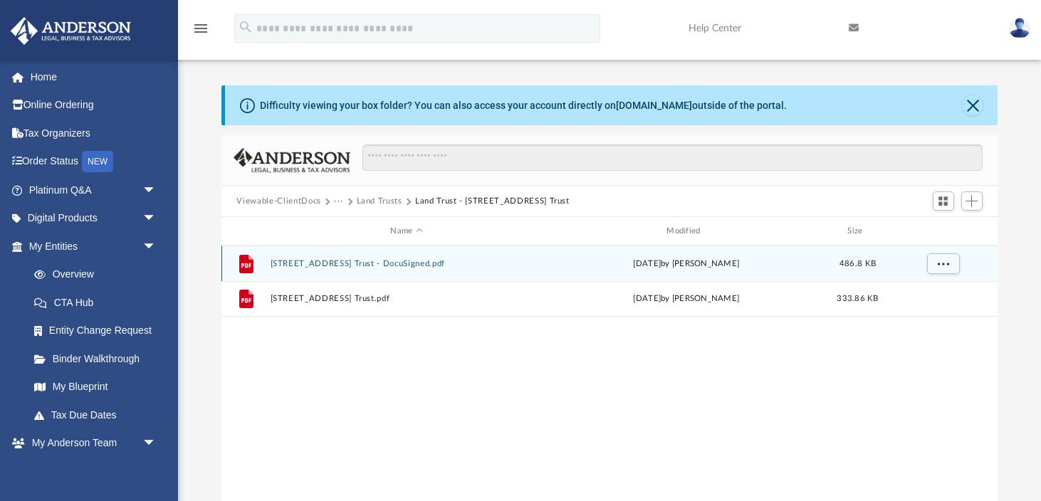
click at [414, 266] on button "2654 Victoria Avenue Trust - DocuSigned.pdf" at bounding box center [406, 263] width 273 height 9
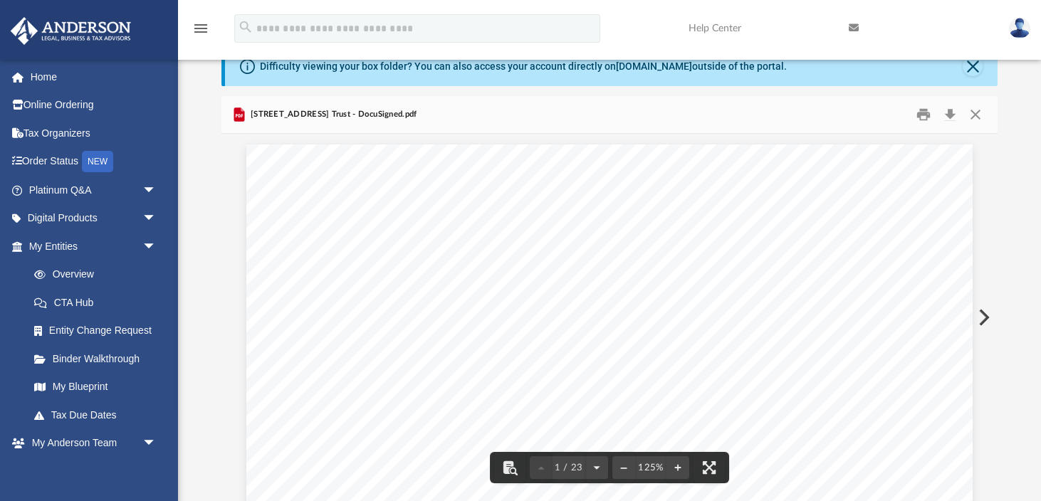
scroll to position [0, 0]
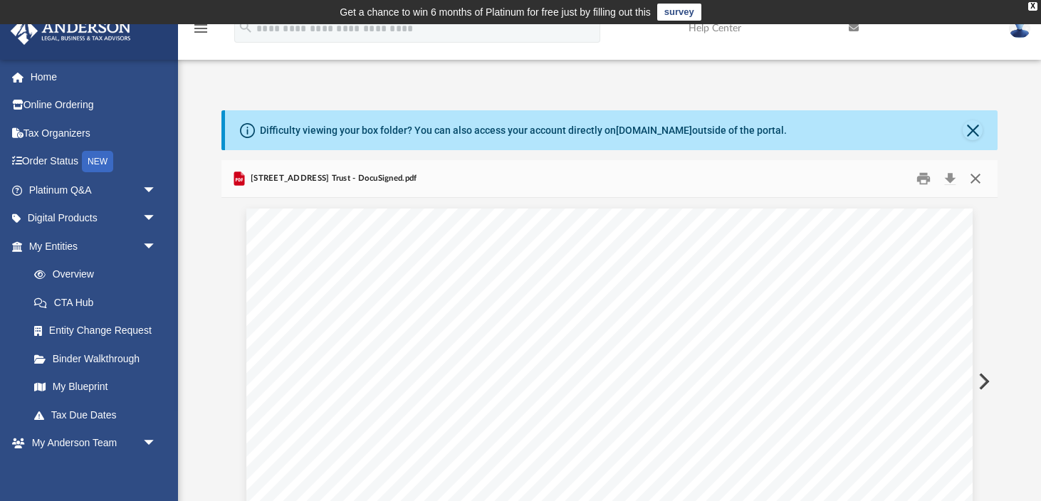
click at [976, 181] on button "Close" at bounding box center [976, 179] width 26 height 22
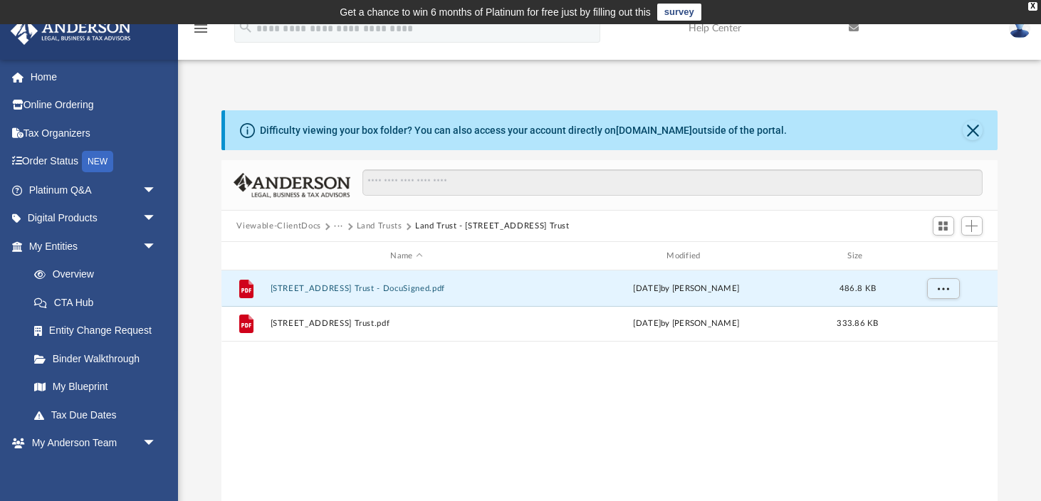
click at [384, 228] on button "Land Trusts" at bounding box center [380, 226] width 46 height 13
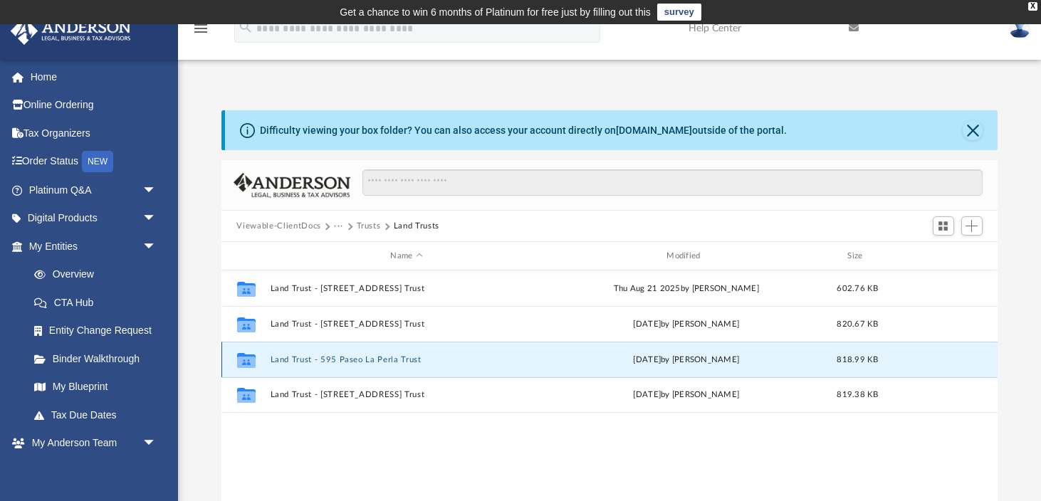
click at [330, 359] on button "Land Trust - 595 Paseo La Perla Trust" at bounding box center [406, 359] width 273 height 9
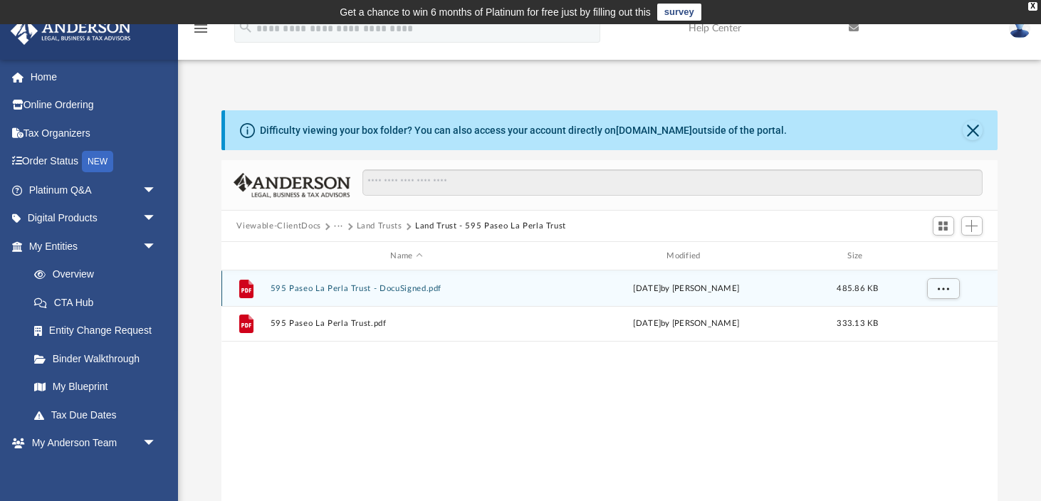
click at [378, 289] on button "595 Paseo La Perla Trust - DocuSigned.pdf" at bounding box center [406, 288] width 273 height 9
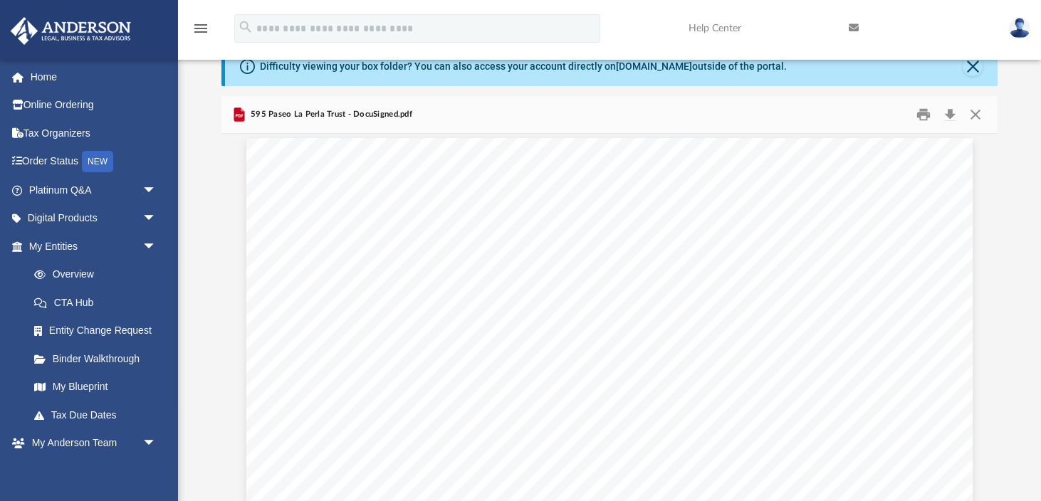
scroll to position [618, 0]
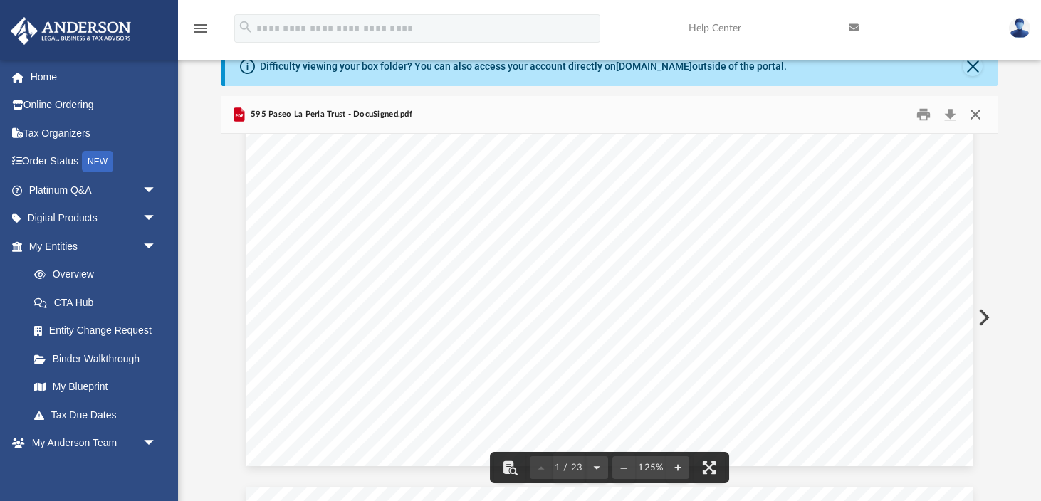
click at [978, 118] on button "Close" at bounding box center [976, 115] width 26 height 22
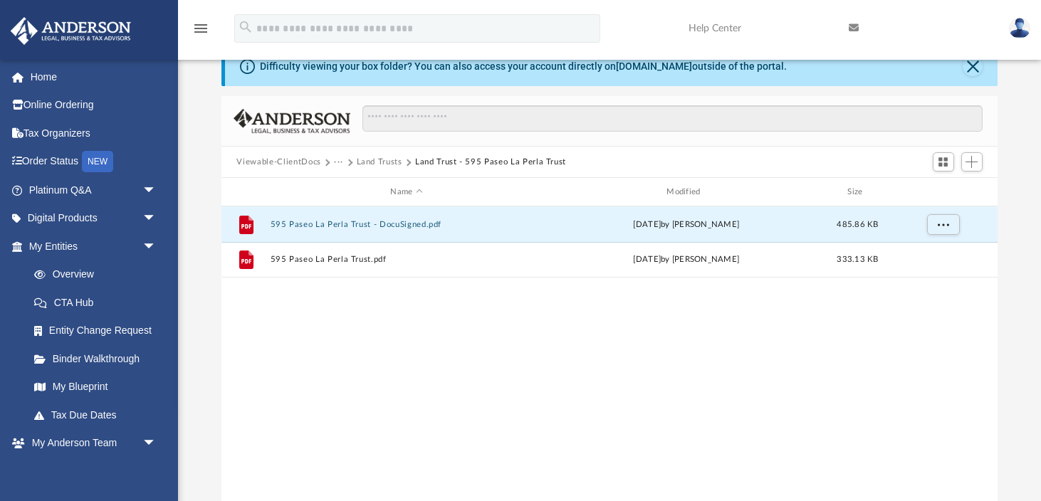
click at [380, 164] on button "Land Trusts" at bounding box center [380, 162] width 46 height 13
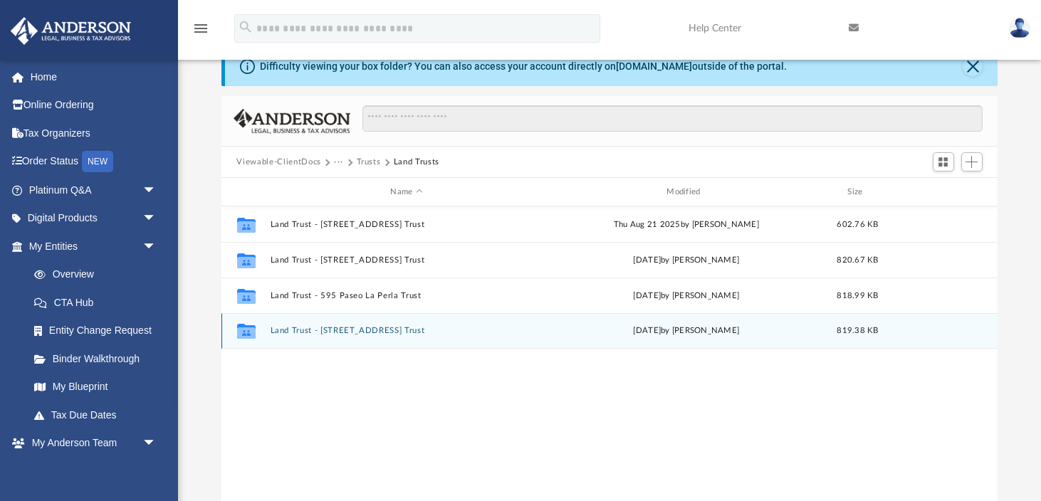
click at [354, 330] on button "Land Trust - 653 Avenida La Plata Trust" at bounding box center [406, 330] width 273 height 9
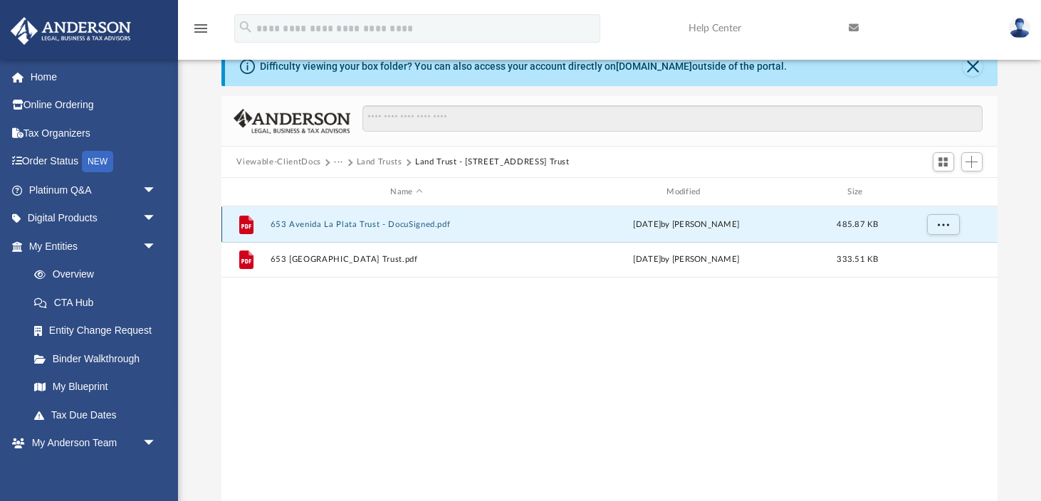
click at [393, 226] on button "653 Avenida La Plata Trust - DocuSigned.pdf" at bounding box center [406, 224] width 273 height 9
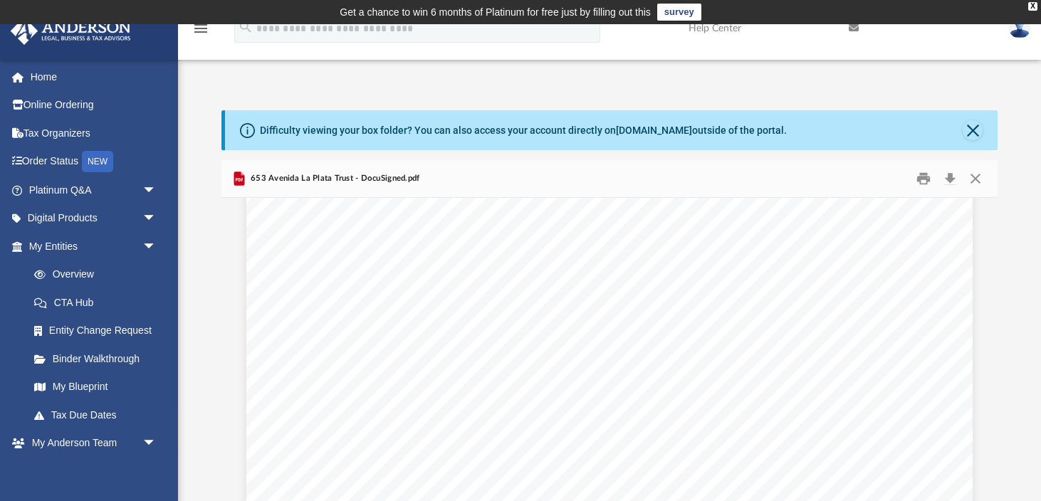
scroll to position [20287, 0]
click at [977, 177] on button "Close" at bounding box center [976, 179] width 26 height 22
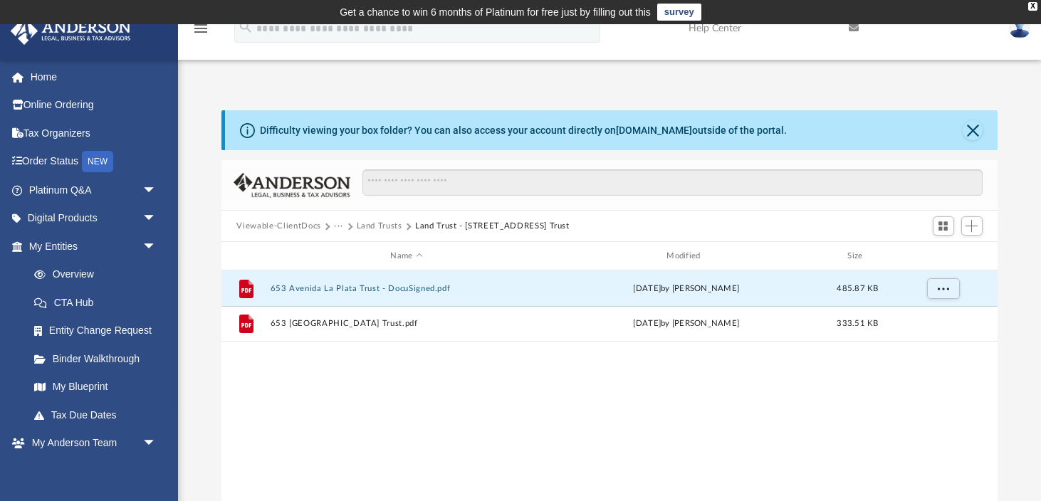
click at [374, 227] on button "Land Trusts" at bounding box center [380, 226] width 46 height 13
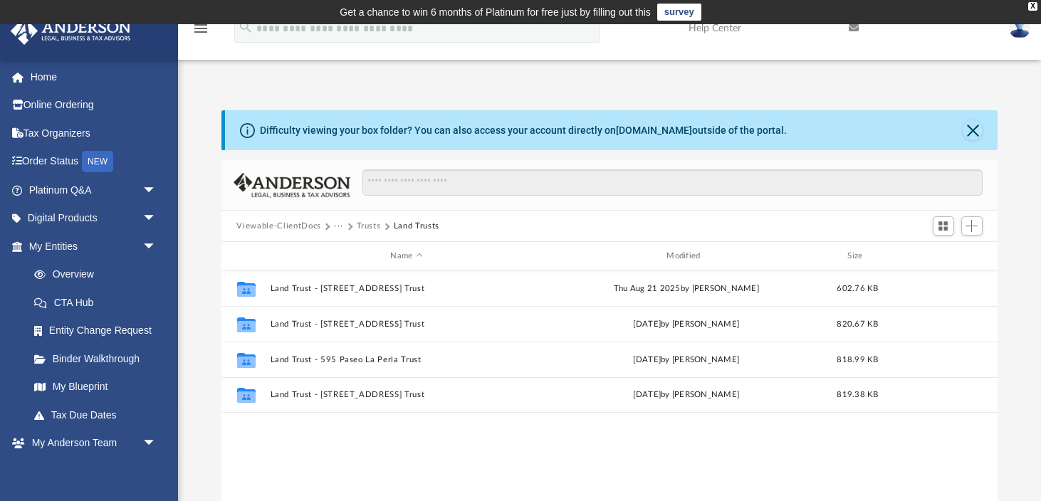
click at [334, 224] on button "···" at bounding box center [338, 226] width 9 height 13
click at [349, 252] on li "Law" at bounding box center [350, 251] width 16 height 15
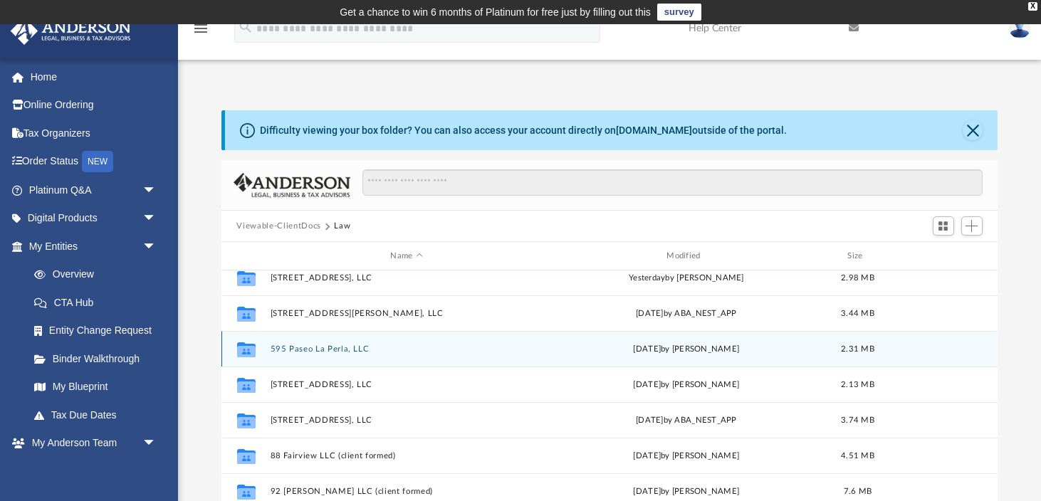
scroll to position [0, 0]
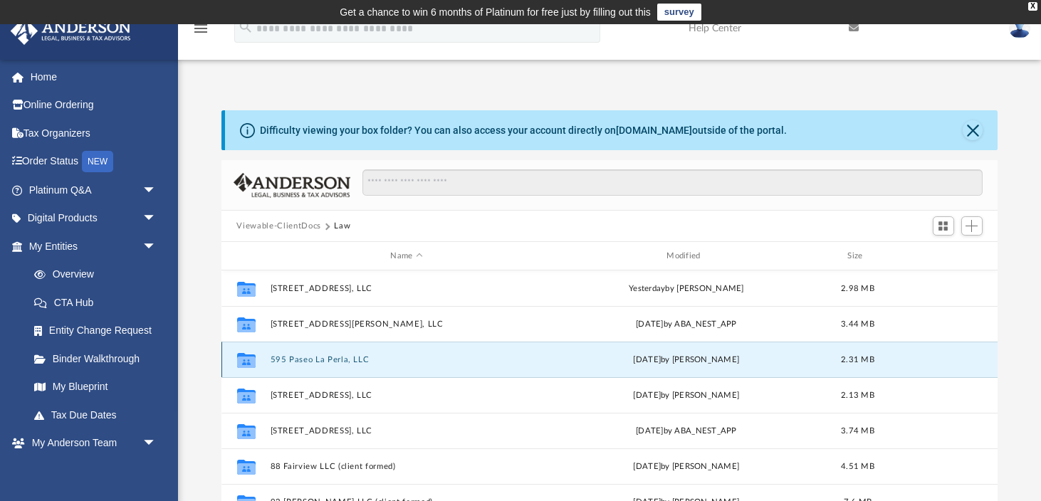
click at [325, 362] on button "595 Paseo La Perla, LLC" at bounding box center [406, 359] width 273 height 9
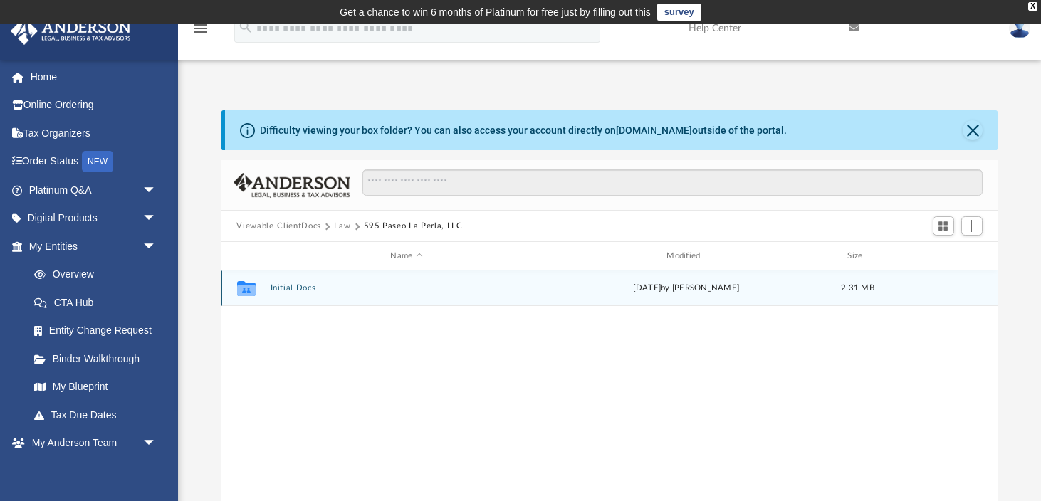
click at [301, 288] on button "Initial Docs" at bounding box center [406, 287] width 273 height 9
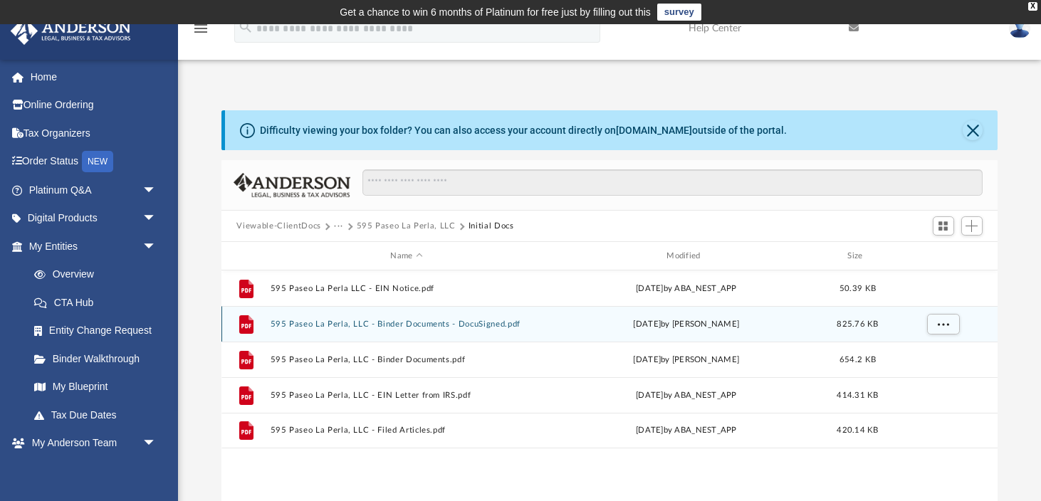
click at [343, 324] on button "595 Paseo La Perla, LLC - Binder Documents - DocuSigned.pdf" at bounding box center [406, 324] width 273 height 9
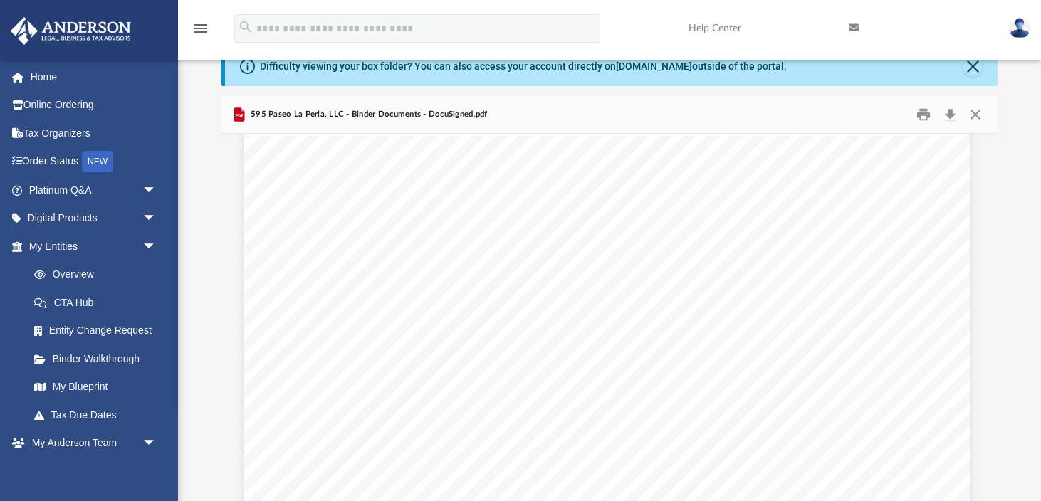
scroll to position [2297, 3]
